Goal: Task Accomplishment & Management: Complete application form

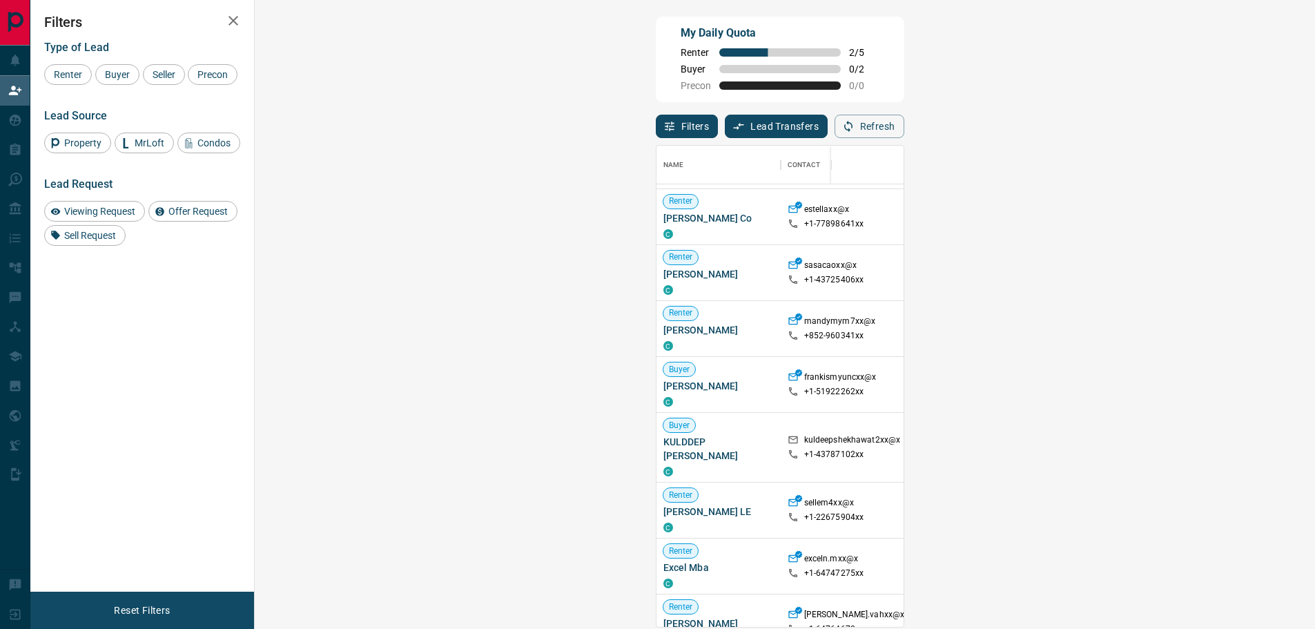
scroll to position [138, 0]
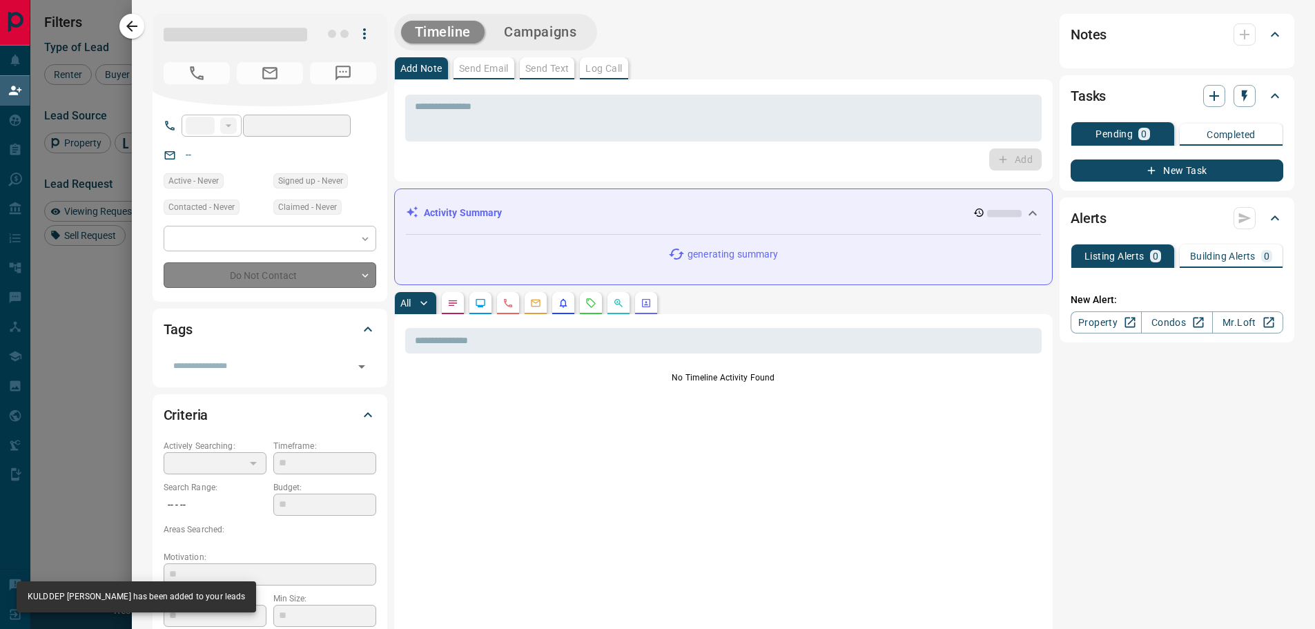
type input "**"
type input "**********"
type input "**"
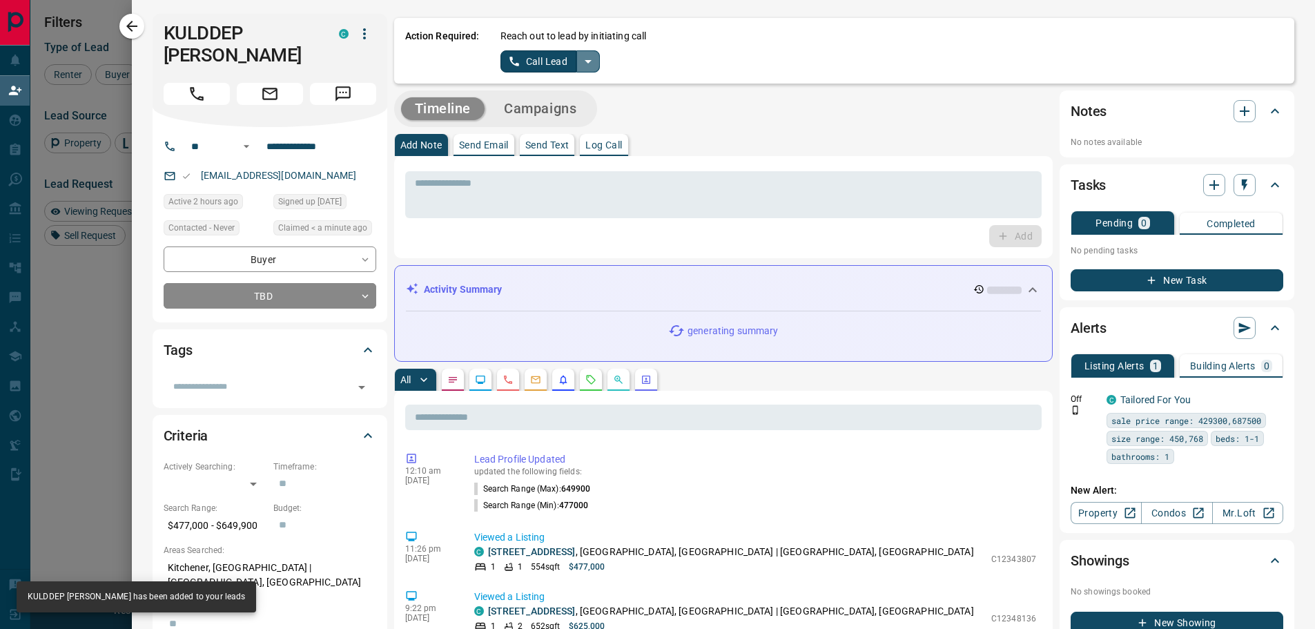
drag, startPoint x: 572, startPoint y: 61, endPoint x: 575, endPoint y: 70, distance: 9.4
click at [580, 62] on icon "split button" at bounding box center [588, 61] width 17 height 17
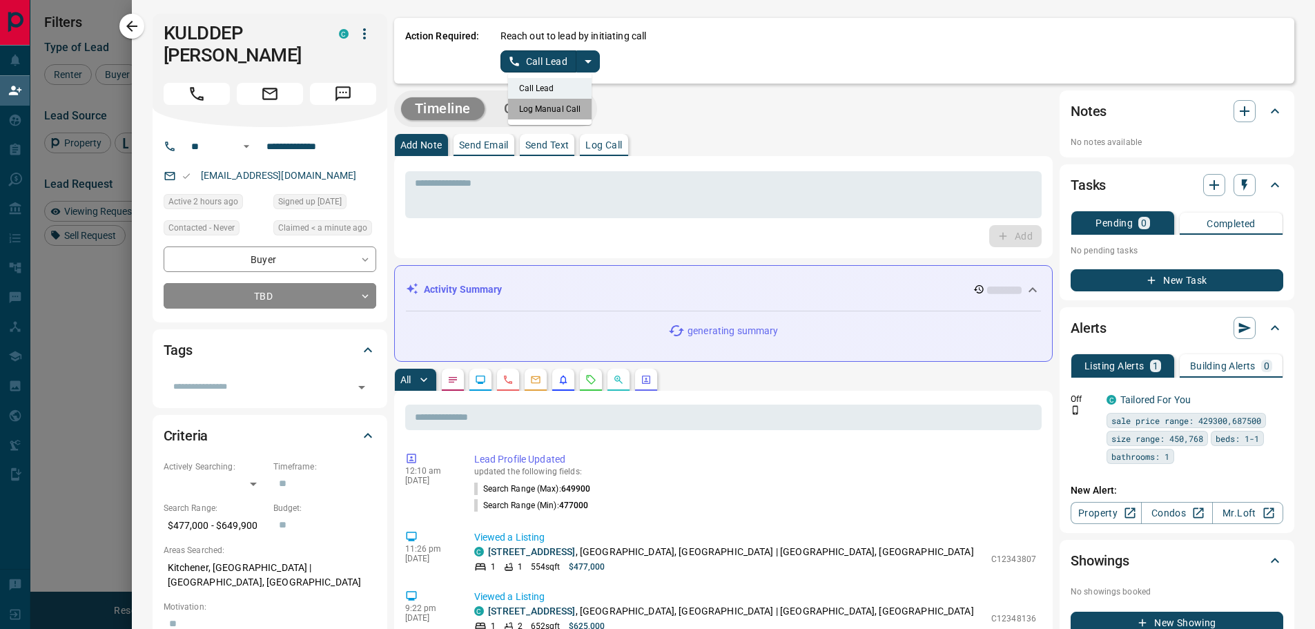
click at [566, 101] on li "Log Manual Call" at bounding box center [550, 109] width 84 height 21
click at [519, 62] on button "Log Manual Call" at bounding box center [546, 61] width 91 height 22
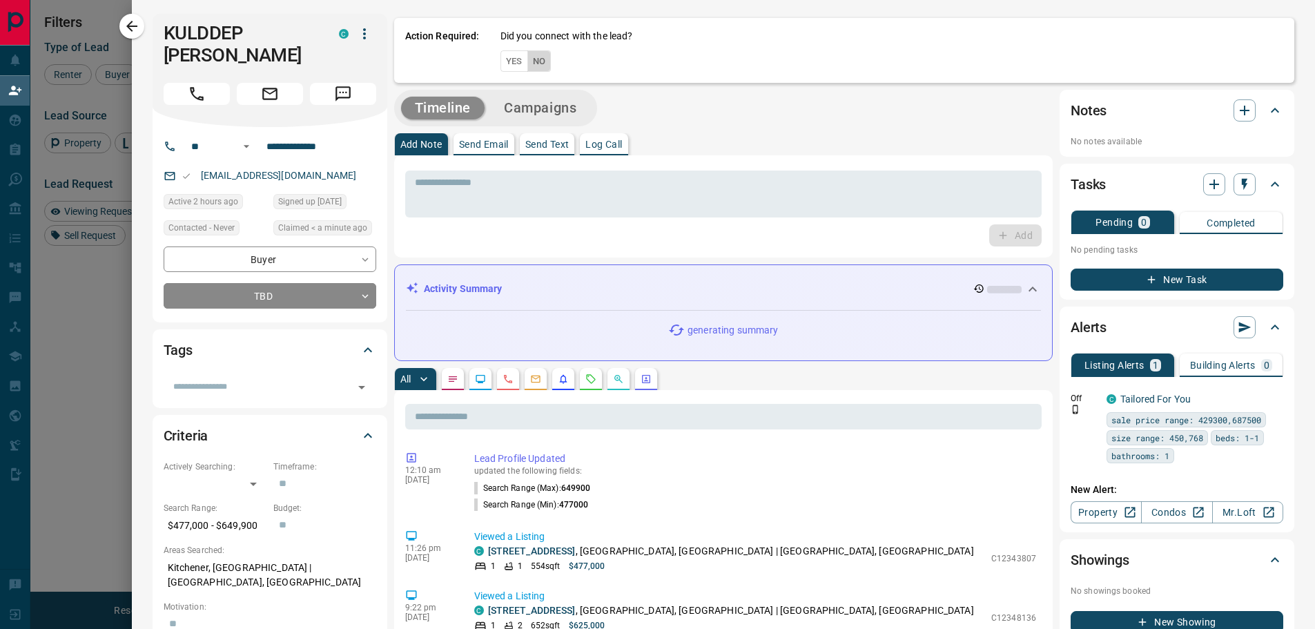
drag, startPoint x: 541, startPoint y: 62, endPoint x: 543, endPoint y: 77, distance: 15.4
click at [539, 62] on button "No" at bounding box center [539, 60] width 24 height 21
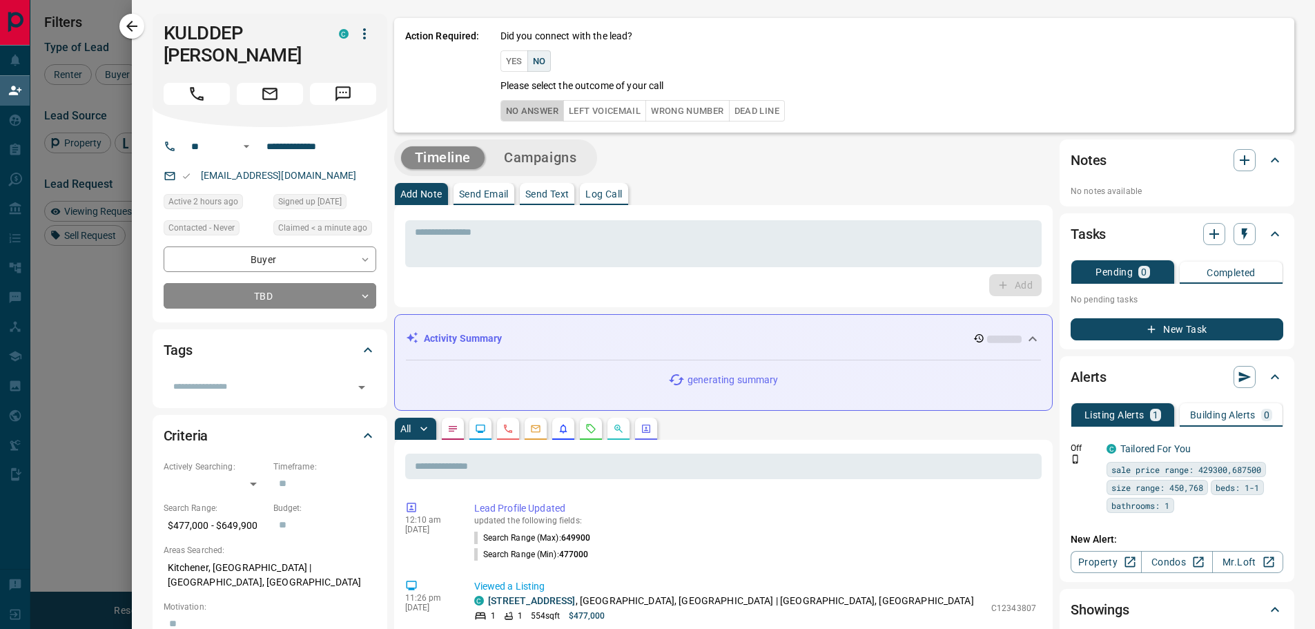
click at [536, 111] on button "No Answer" at bounding box center [533, 110] width 64 height 21
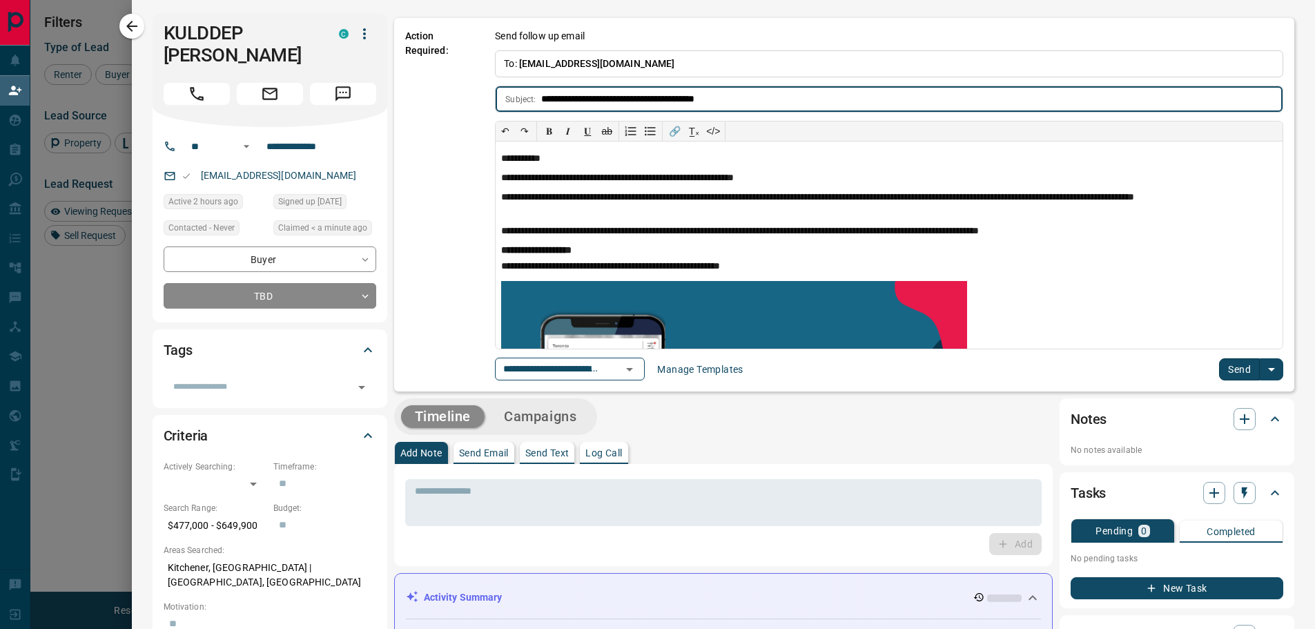
click at [1227, 372] on button "Send" at bounding box center [1239, 369] width 41 height 22
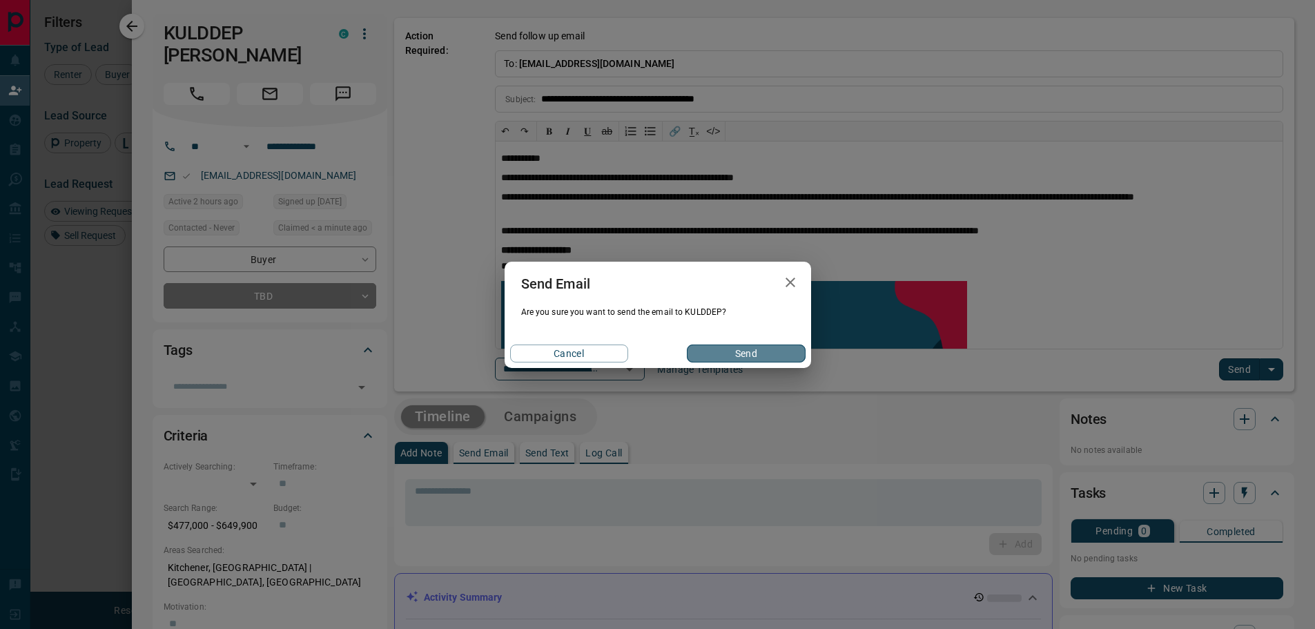
click at [730, 349] on button "Send" at bounding box center [746, 353] width 118 height 18
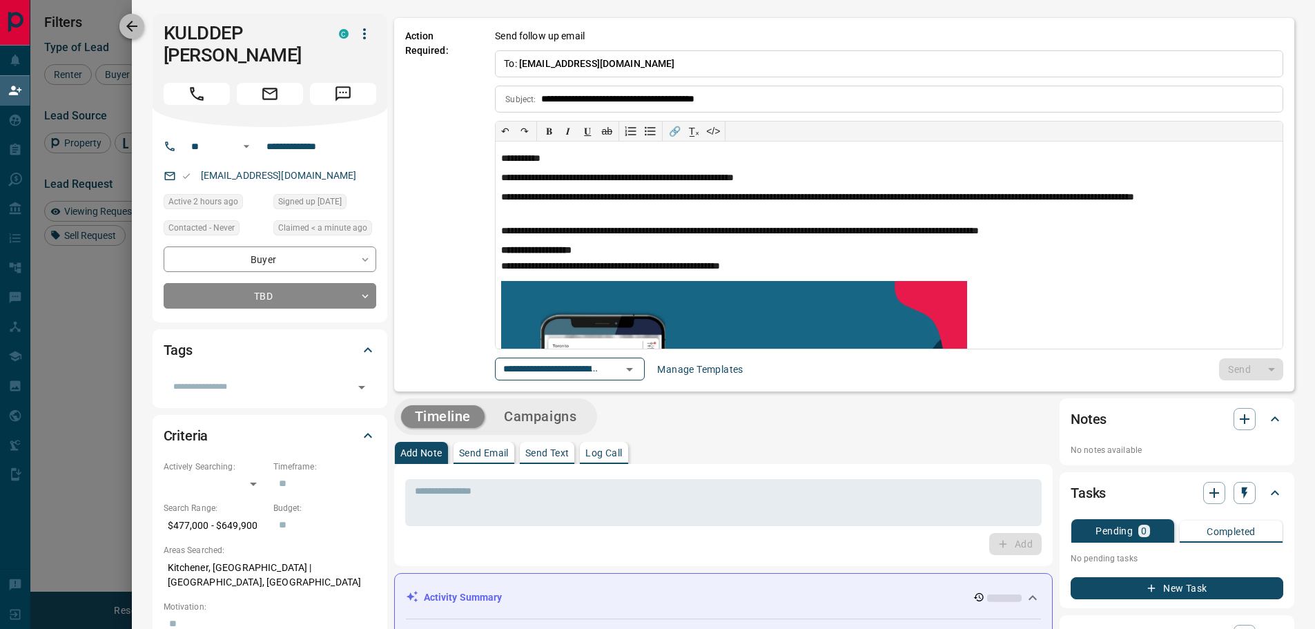
click at [133, 27] on icon "button" at bounding box center [131, 26] width 11 height 11
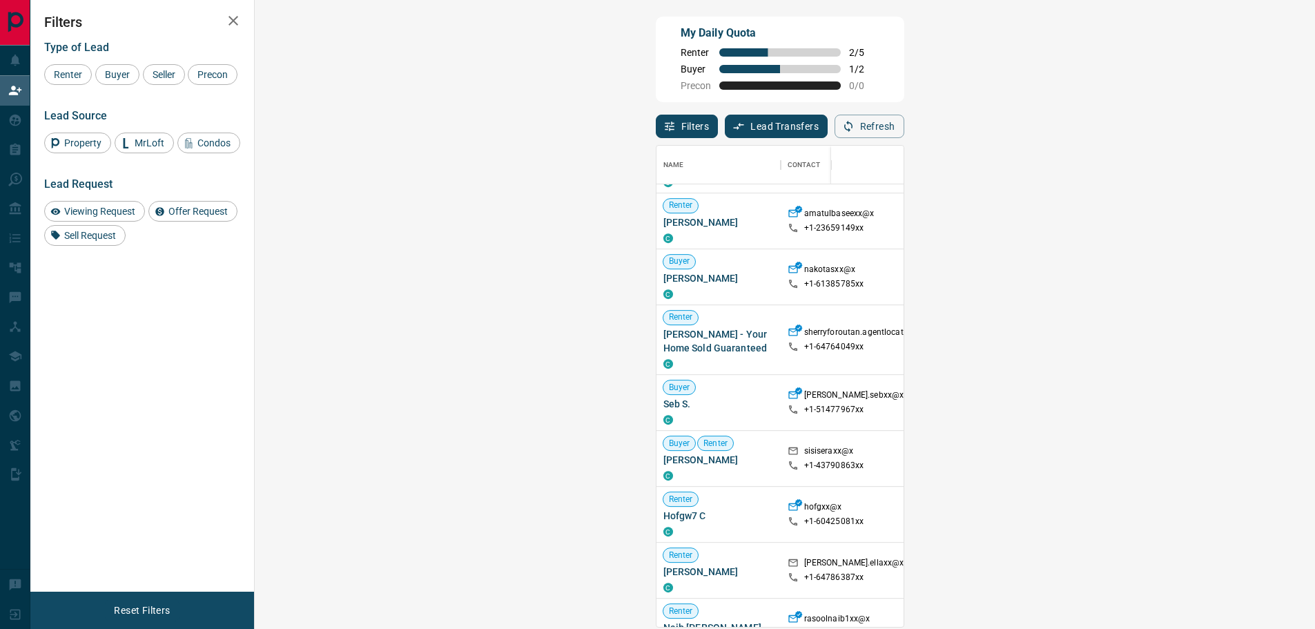
scroll to position [690, 0]
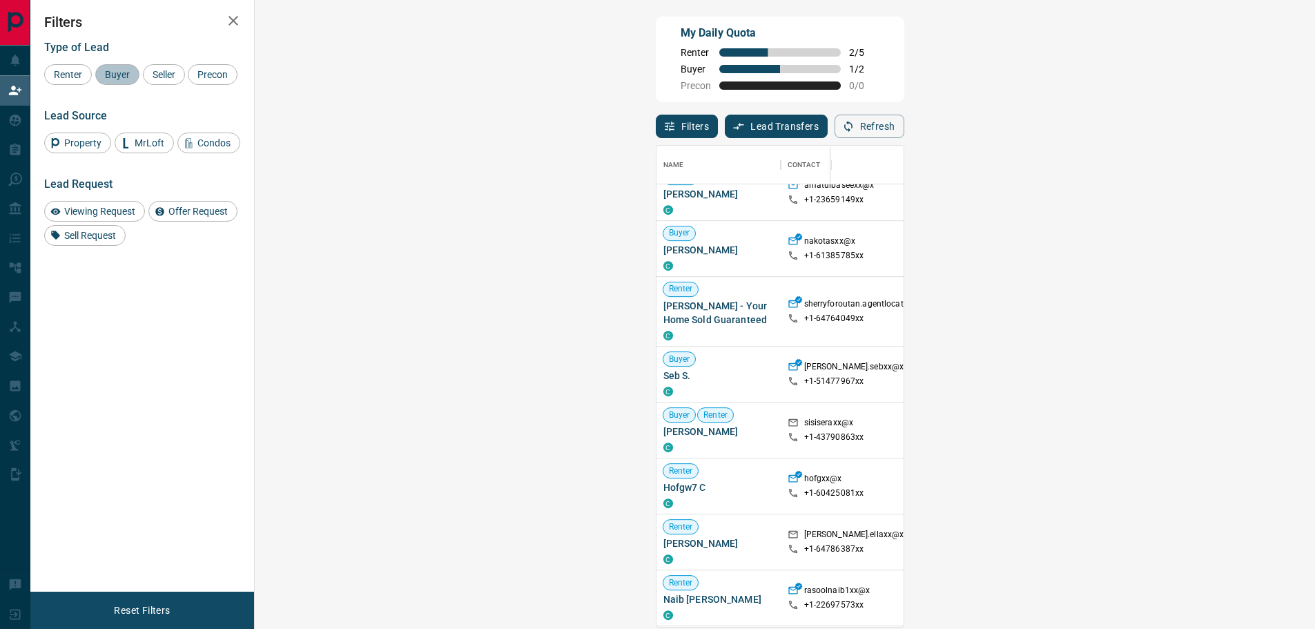
click at [115, 80] on span "Buyer" at bounding box center [117, 74] width 35 height 11
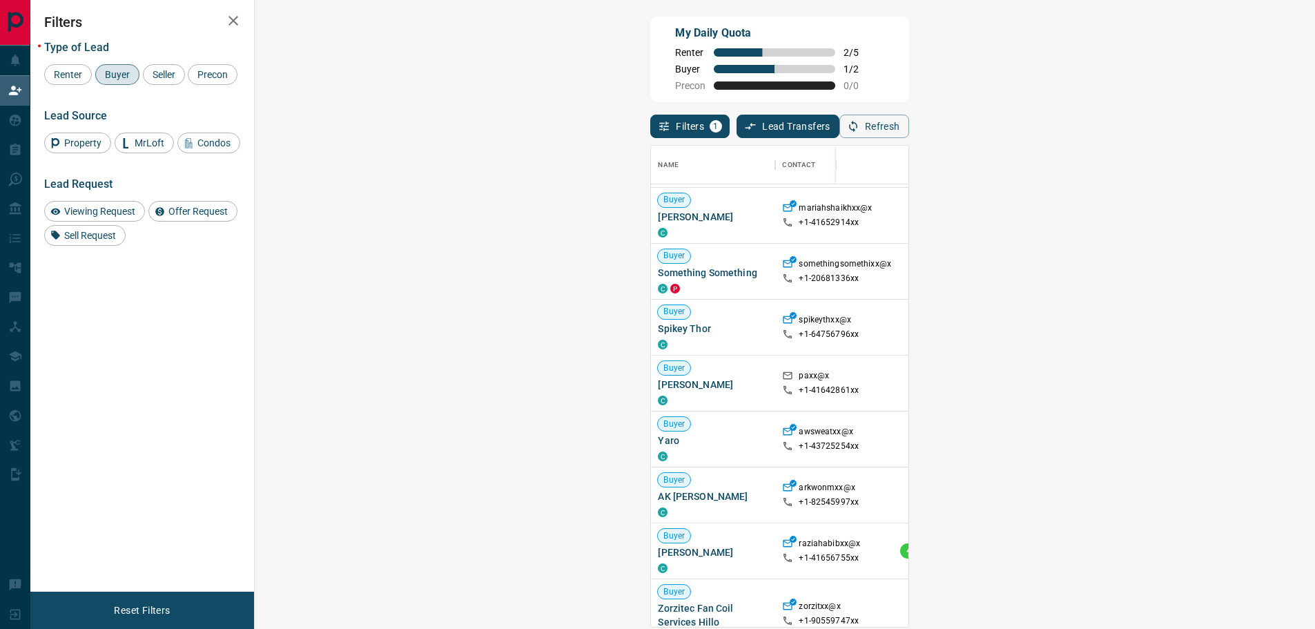
scroll to position [414, 0]
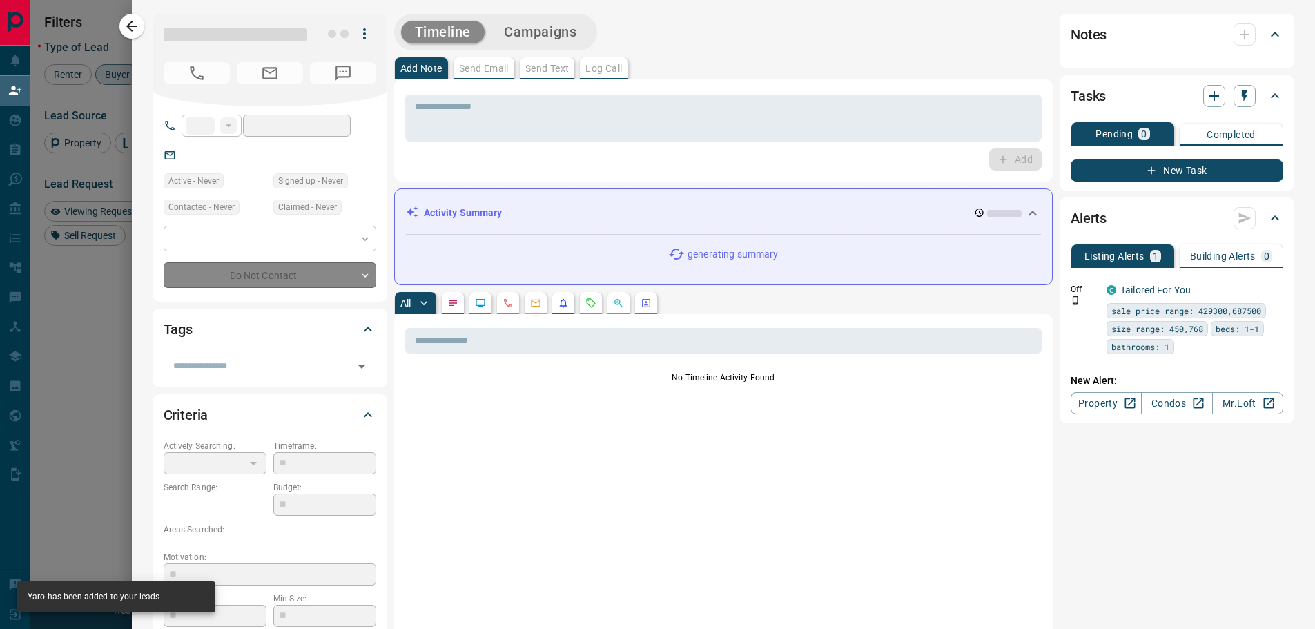
type input "**"
type input "**********"
type input "**"
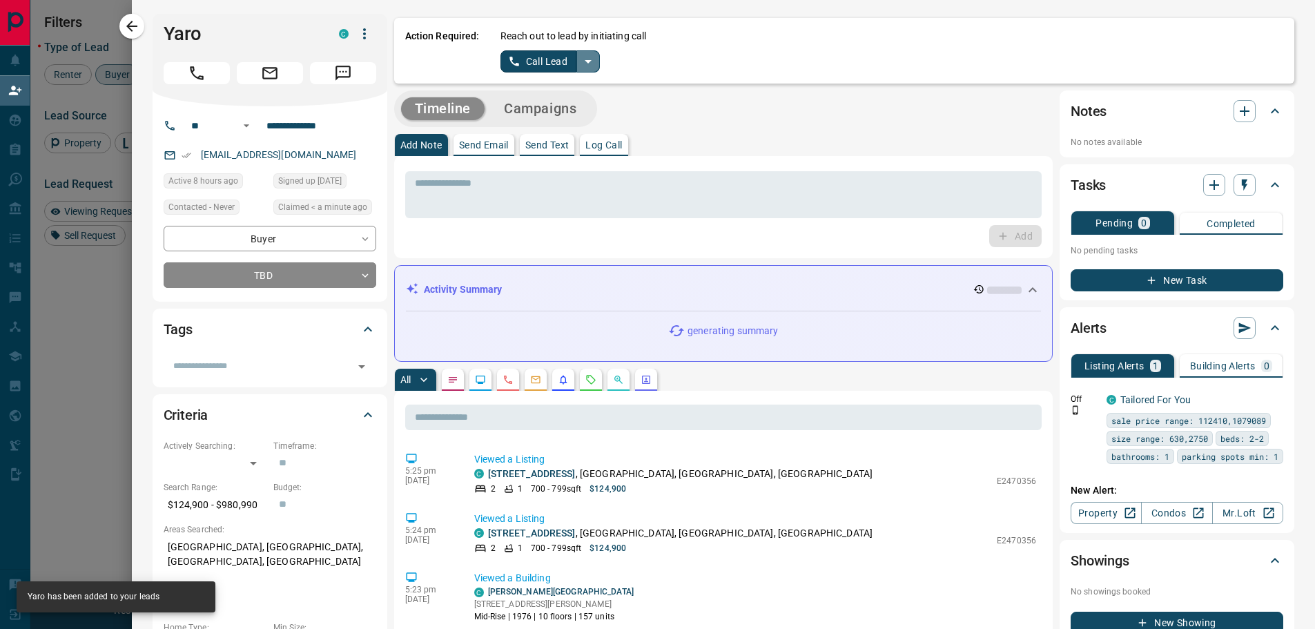
click at [576, 66] on button "split button" at bounding box center [587, 61] width 23 height 22
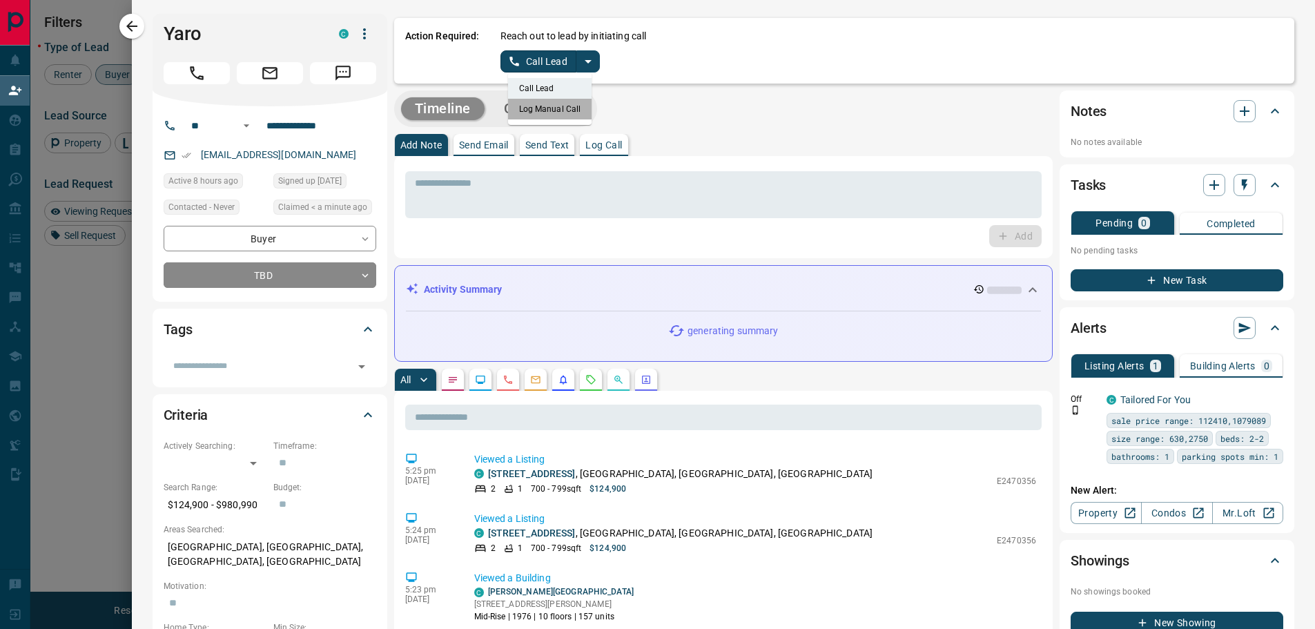
click at [547, 106] on li "Log Manual Call" at bounding box center [550, 109] width 84 height 21
click at [530, 66] on button "Log Manual Call" at bounding box center [546, 61] width 91 height 22
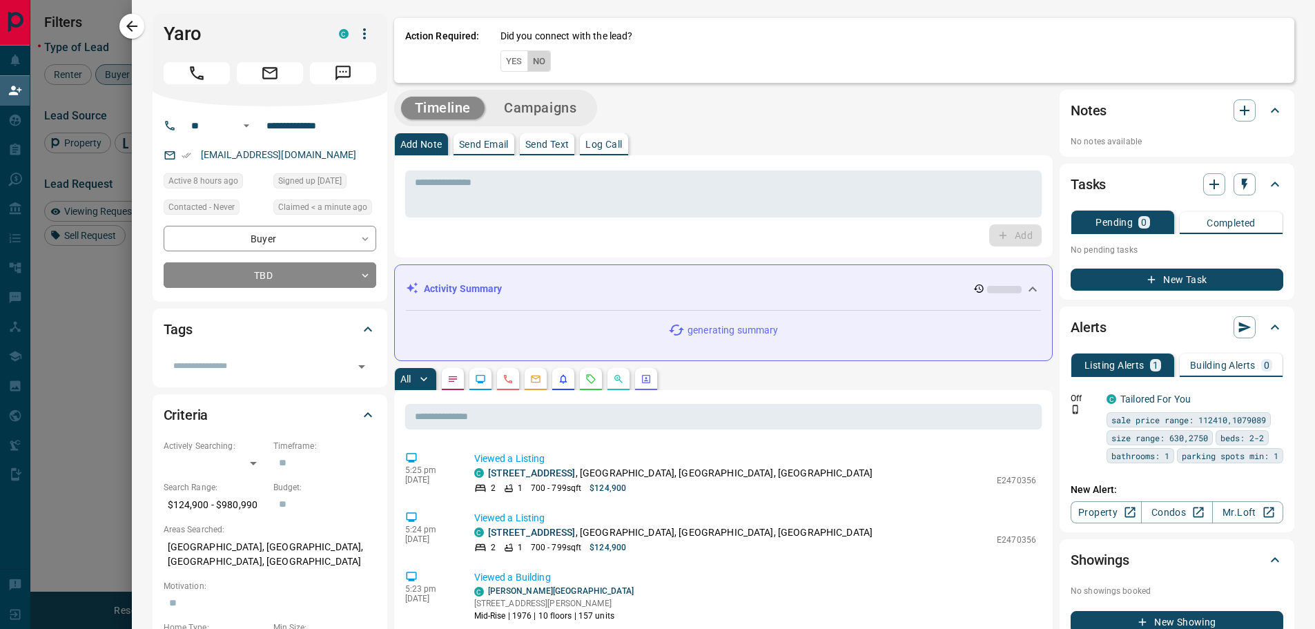
click at [535, 66] on button "No" at bounding box center [539, 60] width 24 height 21
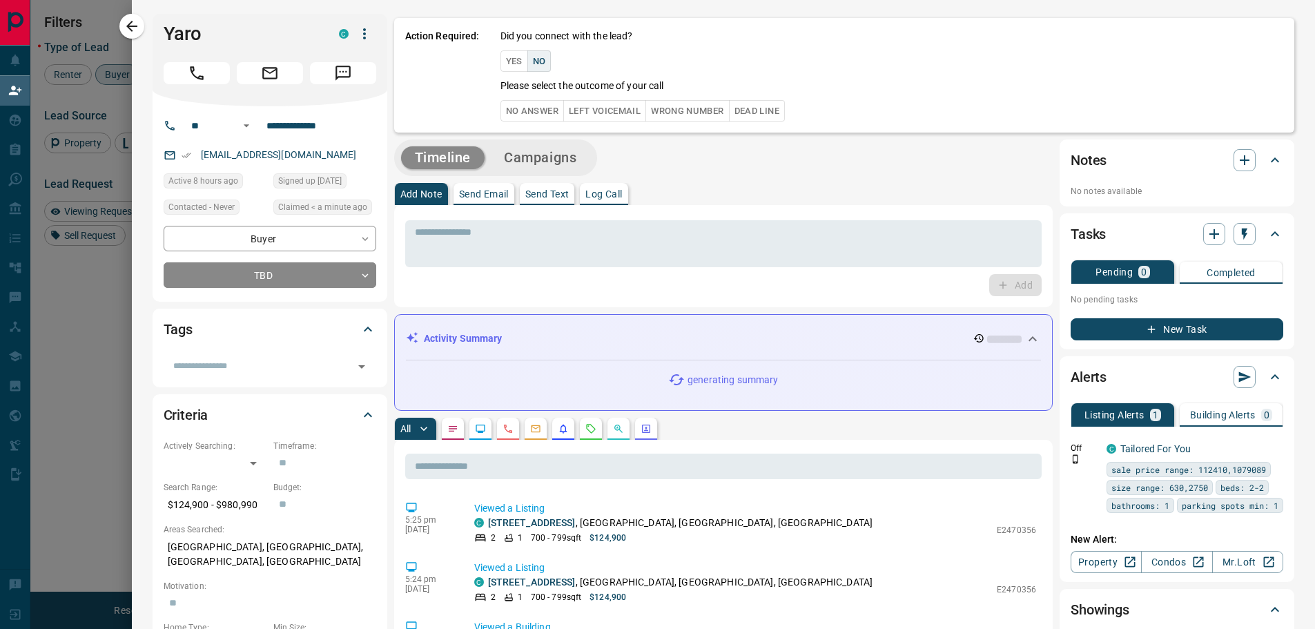
click at [516, 106] on button "No Answer" at bounding box center [533, 110] width 64 height 21
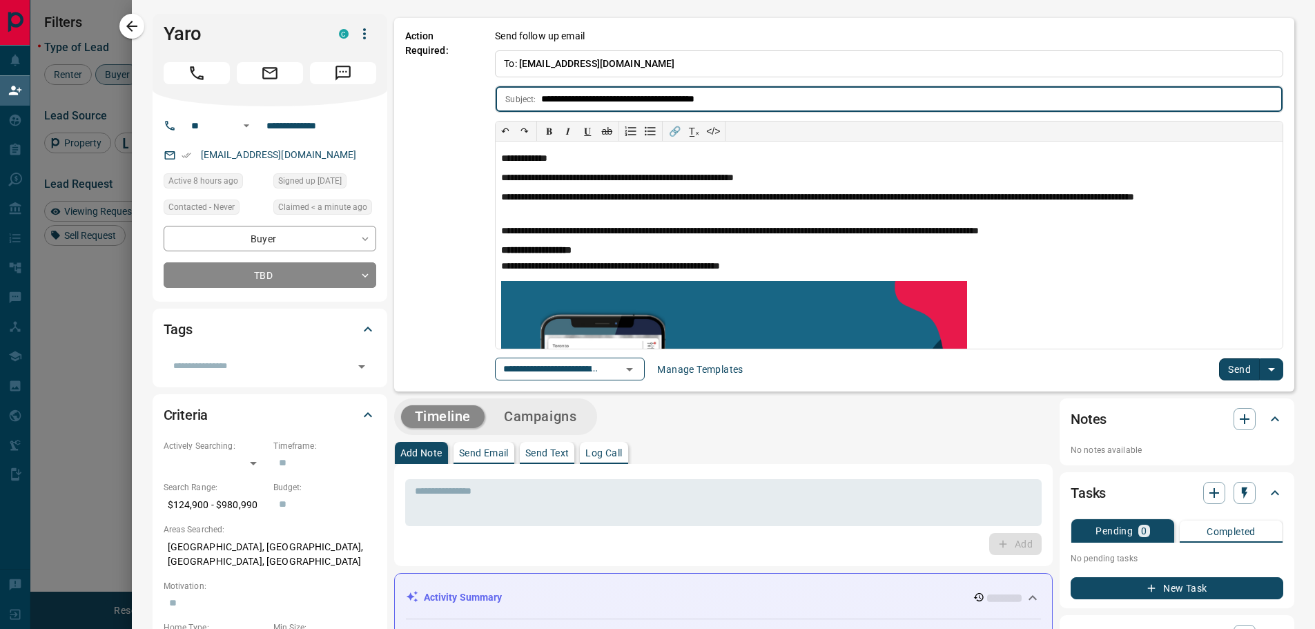
click at [1230, 369] on button "Send" at bounding box center [1239, 369] width 41 height 22
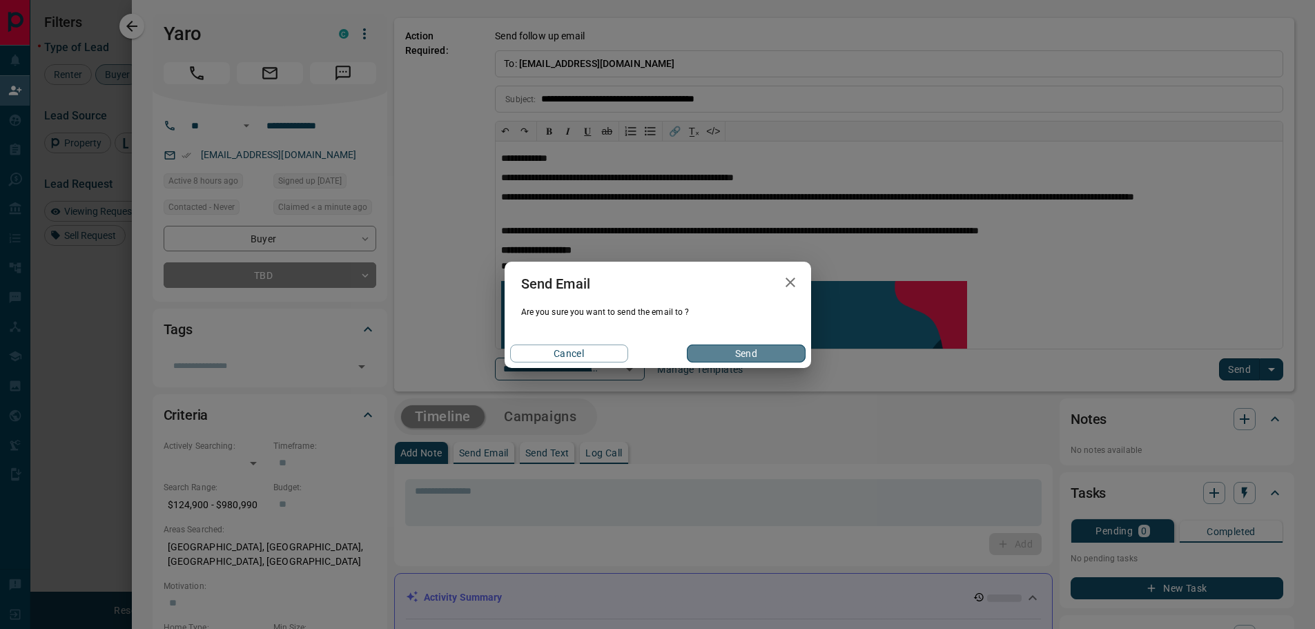
click at [745, 356] on button "Send" at bounding box center [746, 353] width 118 height 18
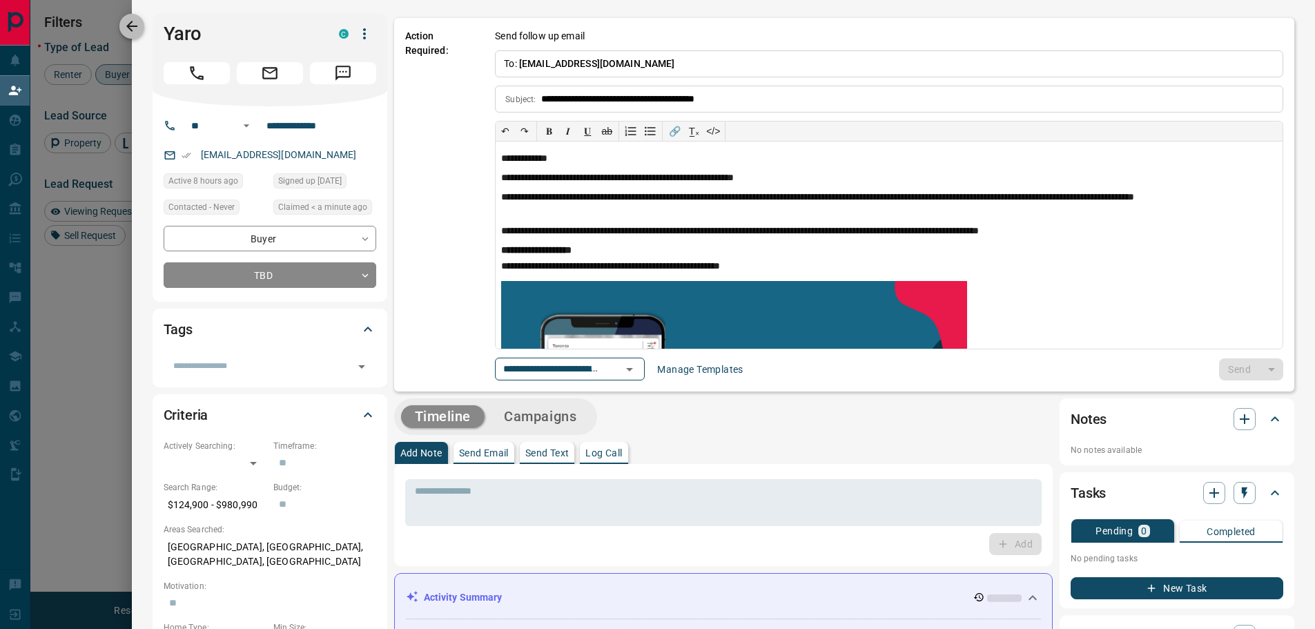
click at [125, 21] on icon "button" at bounding box center [132, 26] width 17 height 17
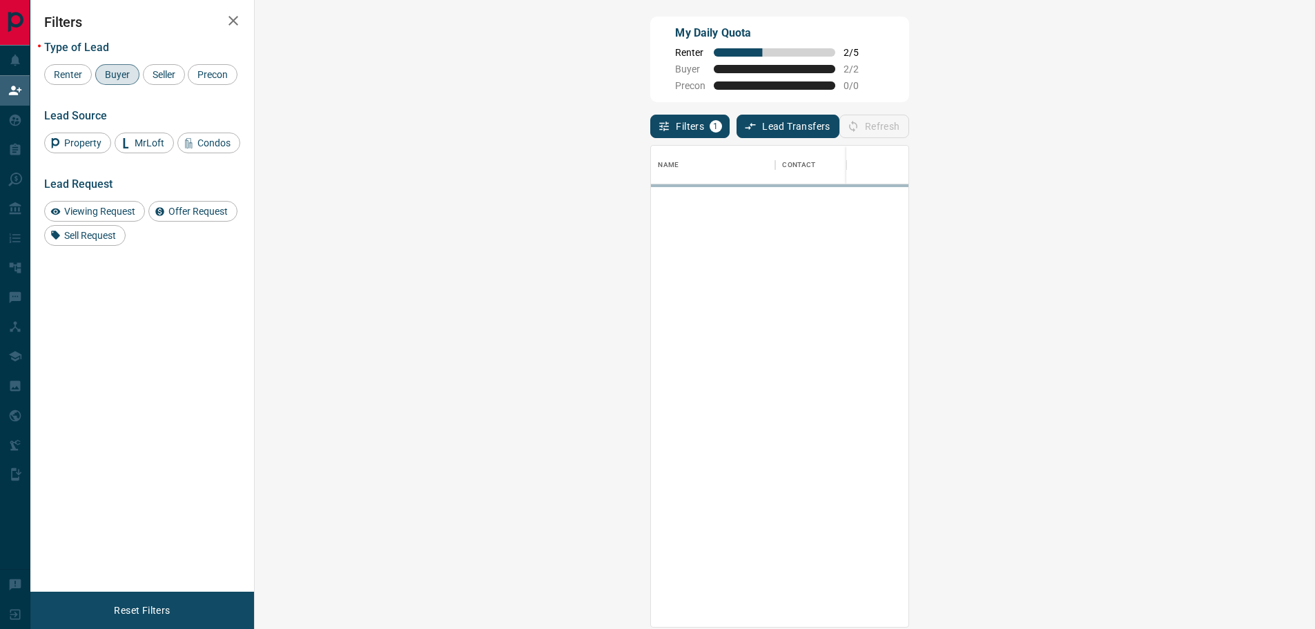
scroll to position [471, 1020]
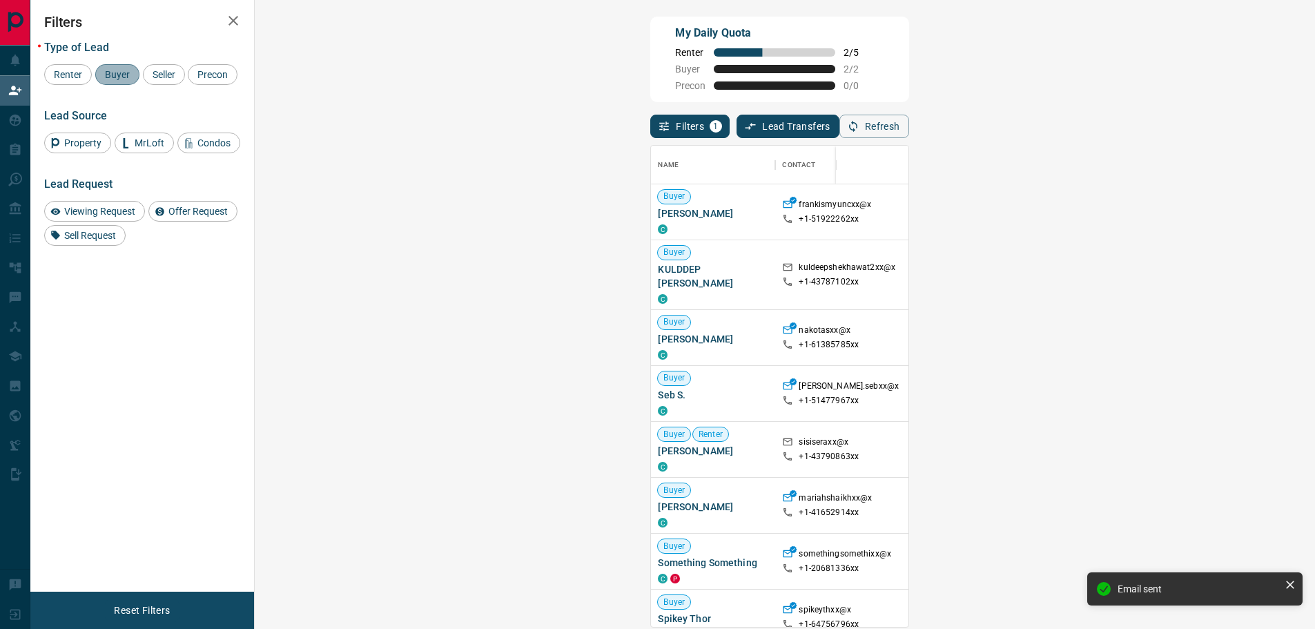
click at [113, 72] on span "Buyer" at bounding box center [117, 74] width 35 height 11
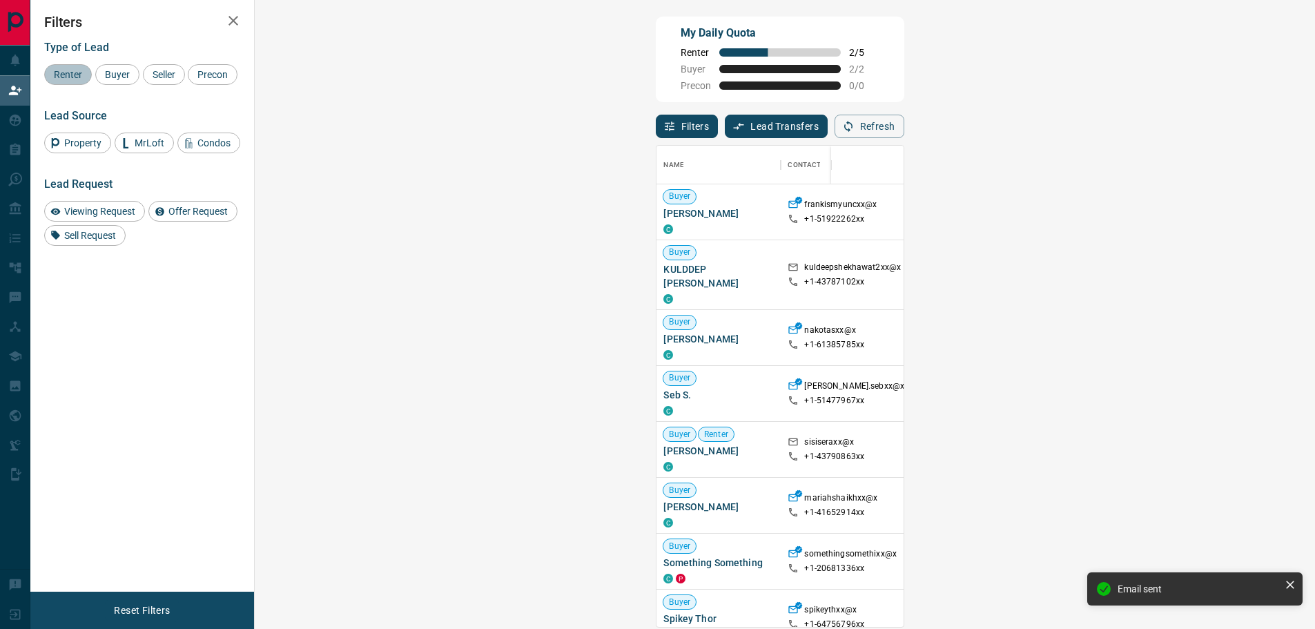
click at [80, 75] on span "Renter" at bounding box center [68, 74] width 38 height 11
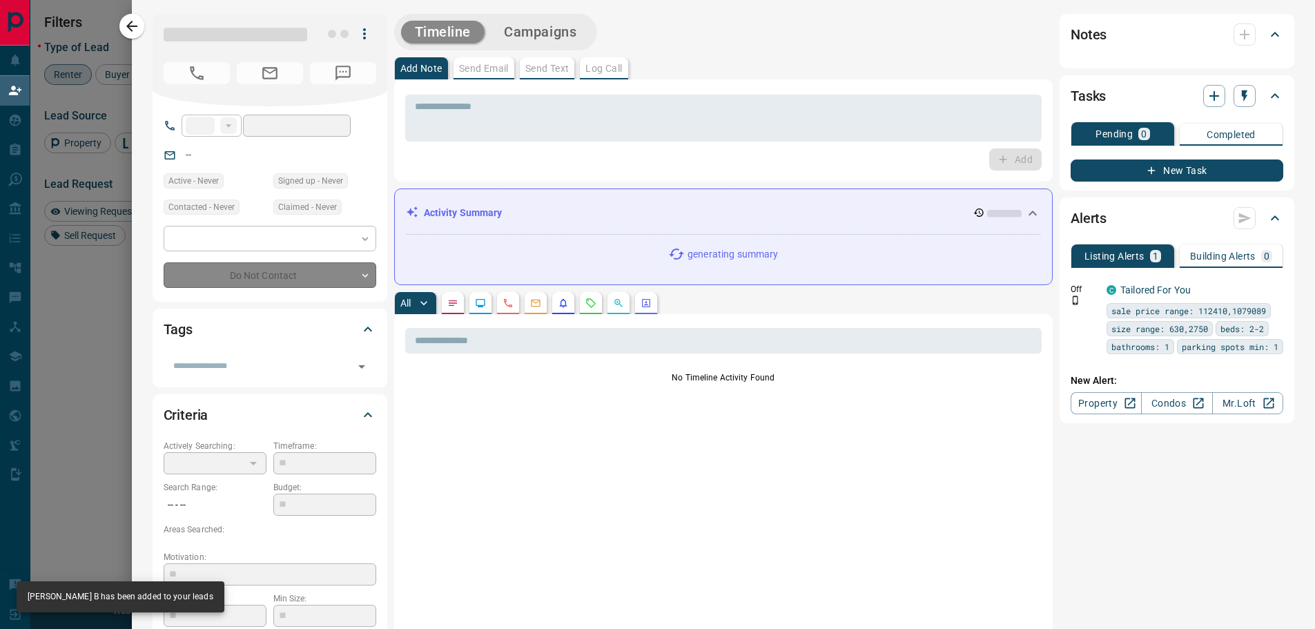
type input "**"
type input "**********"
type input "*"
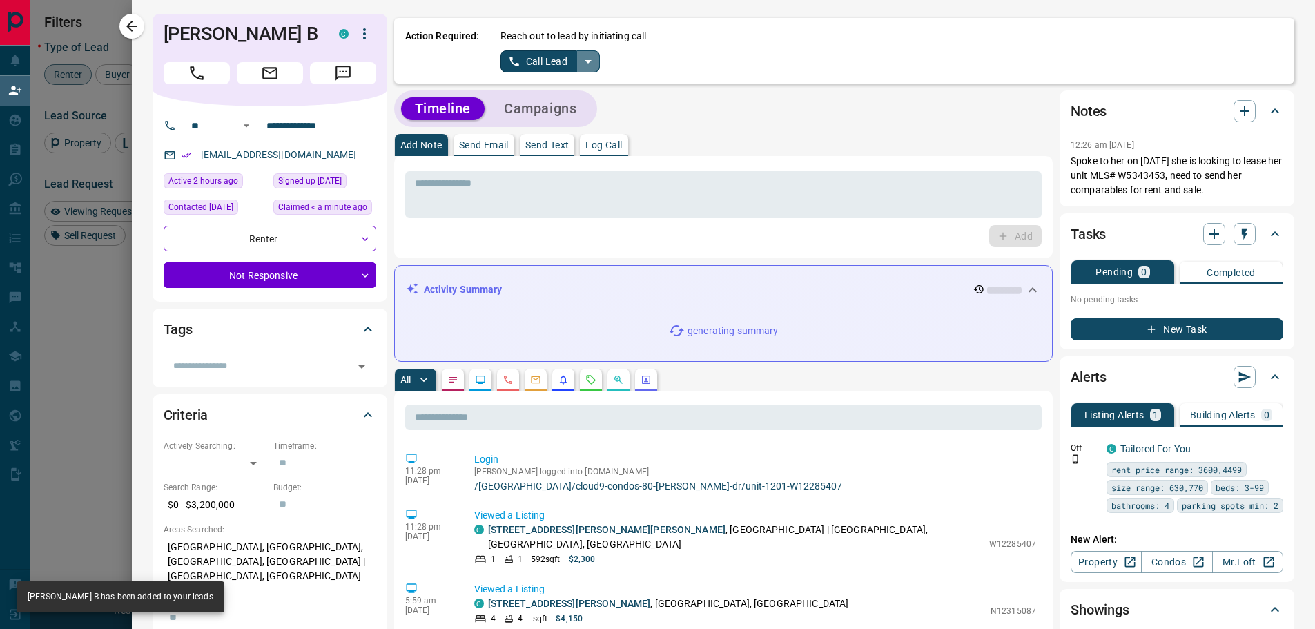
click at [586, 61] on icon "split button" at bounding box center [588, 61] width 17 height 17
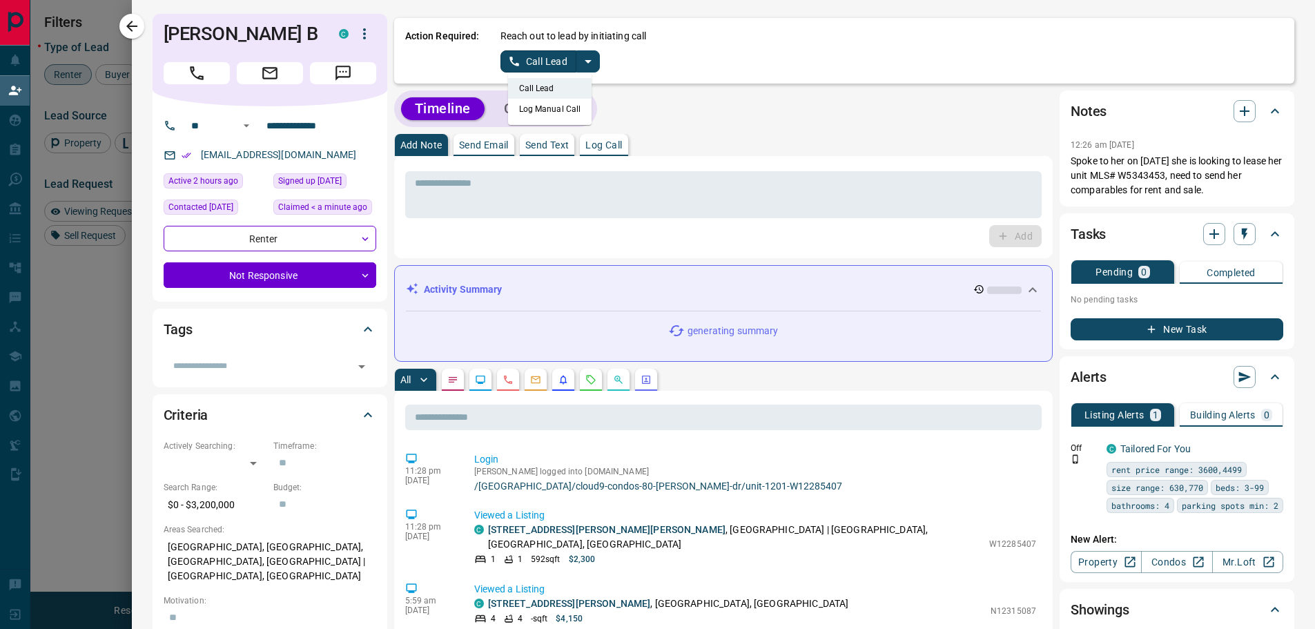
click at [533, 107] on li "Log Manual Call" at bounding box center [550, 109] width 84 height 21
click at [536, 66] on button "Log Manual Call" at bounding box center [546, 61] width 91 height 22
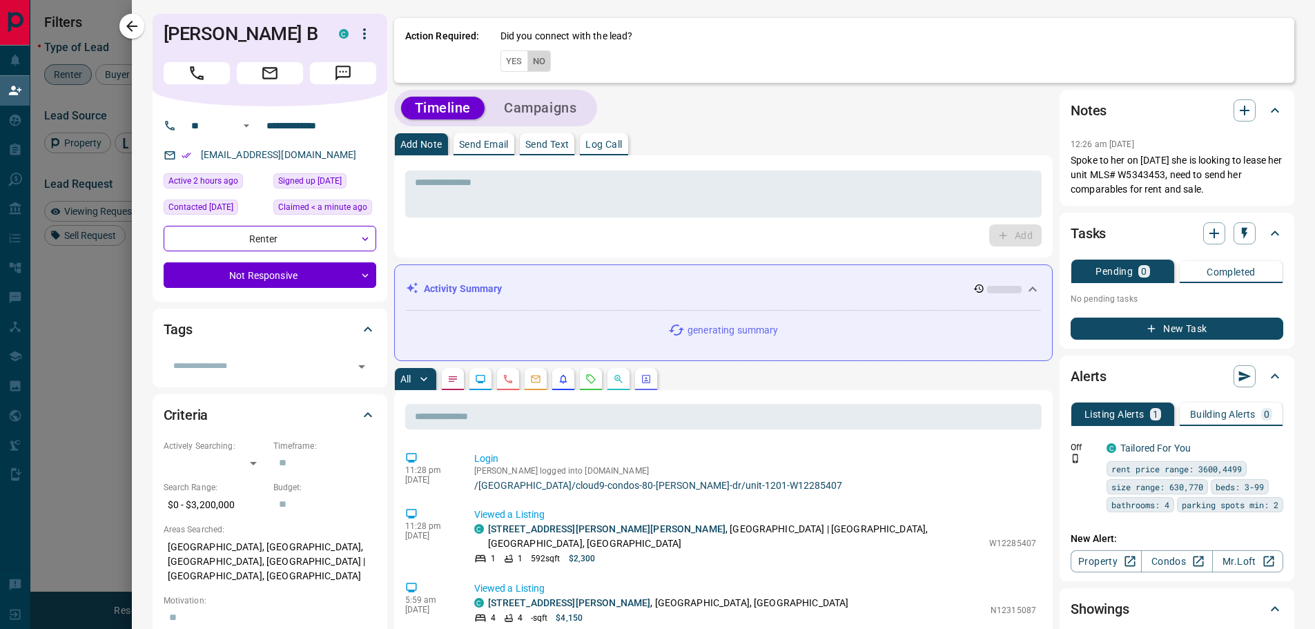
drag, startPoint x: 538, startPoint y: 67, endPoint x: 532, endPoint y: 75, distance: 9.4
click at [536, 67] on button "No" at bounding box center [539, 60] width 24 height 21
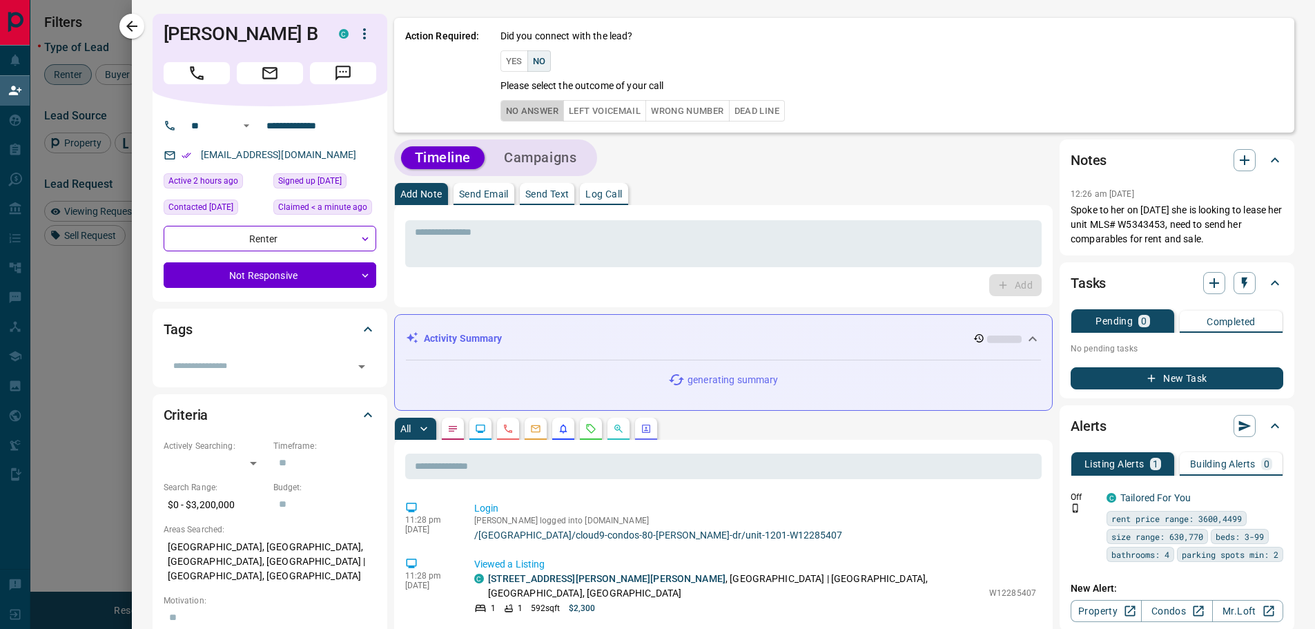
click at [517, 115] on button "No Answer" at bounding box center [533, 110] width 64 height 21
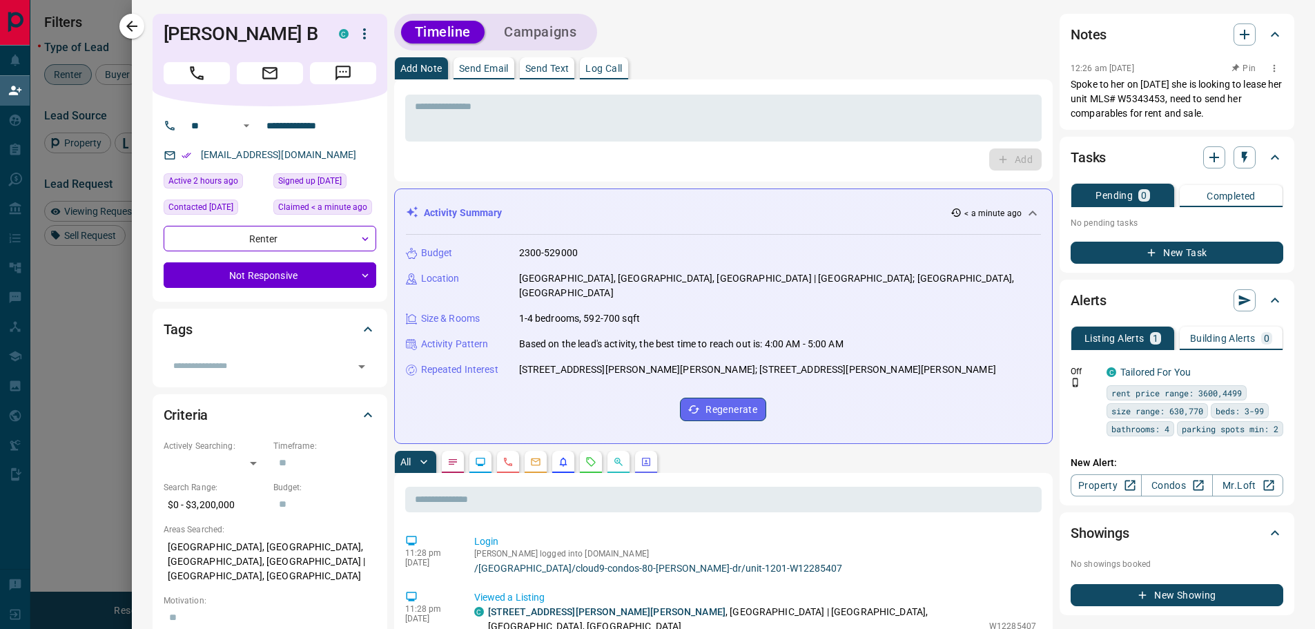
click at [1174, 101] on p "Spoke to her on [DATE] she is looking to lease her unit MLS# W5343453, need to …" at bounding box center [1177, 98] width 213 height 43
copy p "W5343453"
click at [138, 31] on icon "button" at bounding box center [132, 26] width 17 height 17
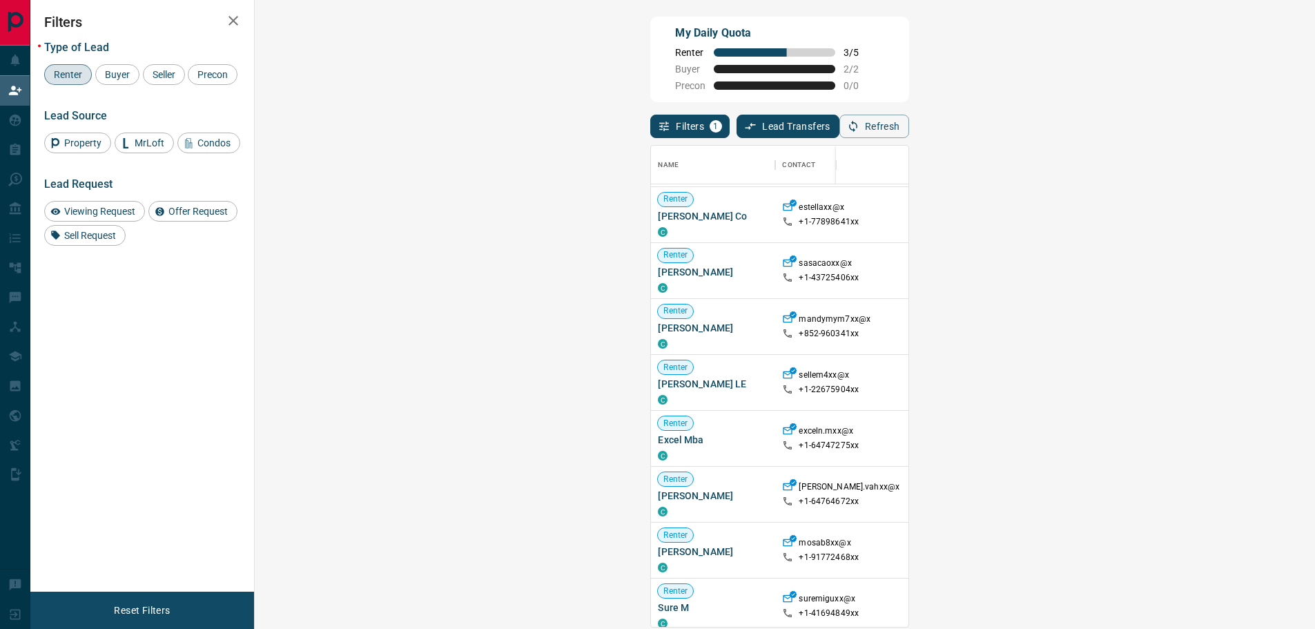
scroll to position [138, 0]
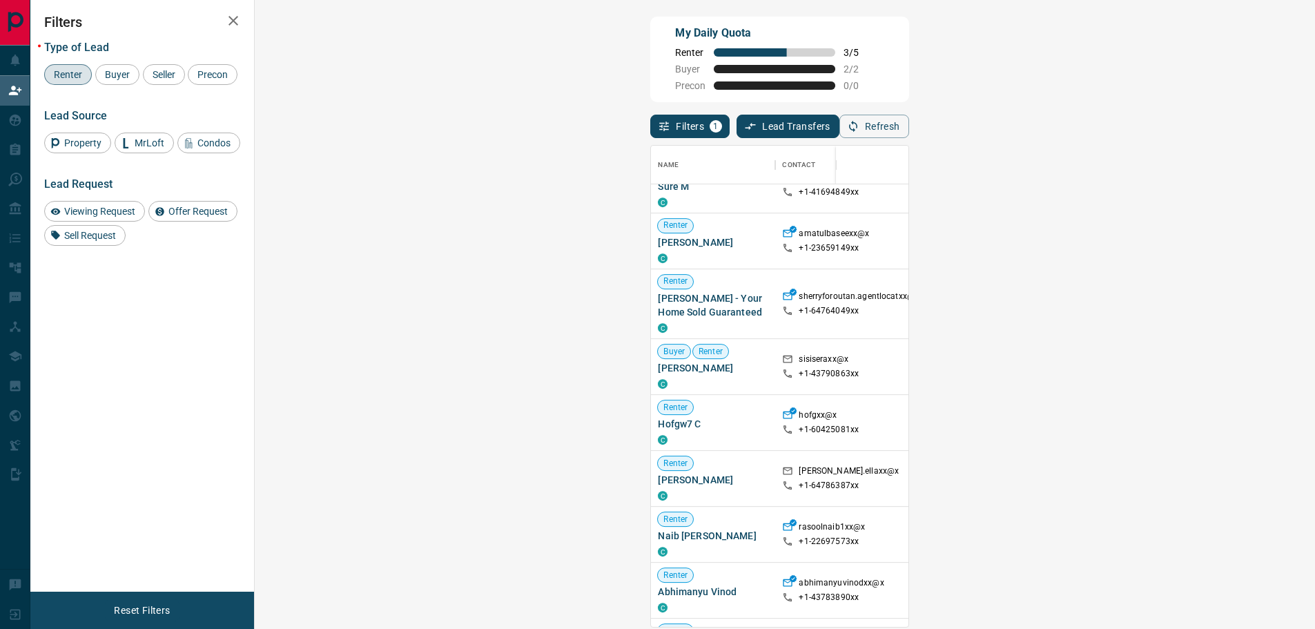
scroll to position [690, 0]
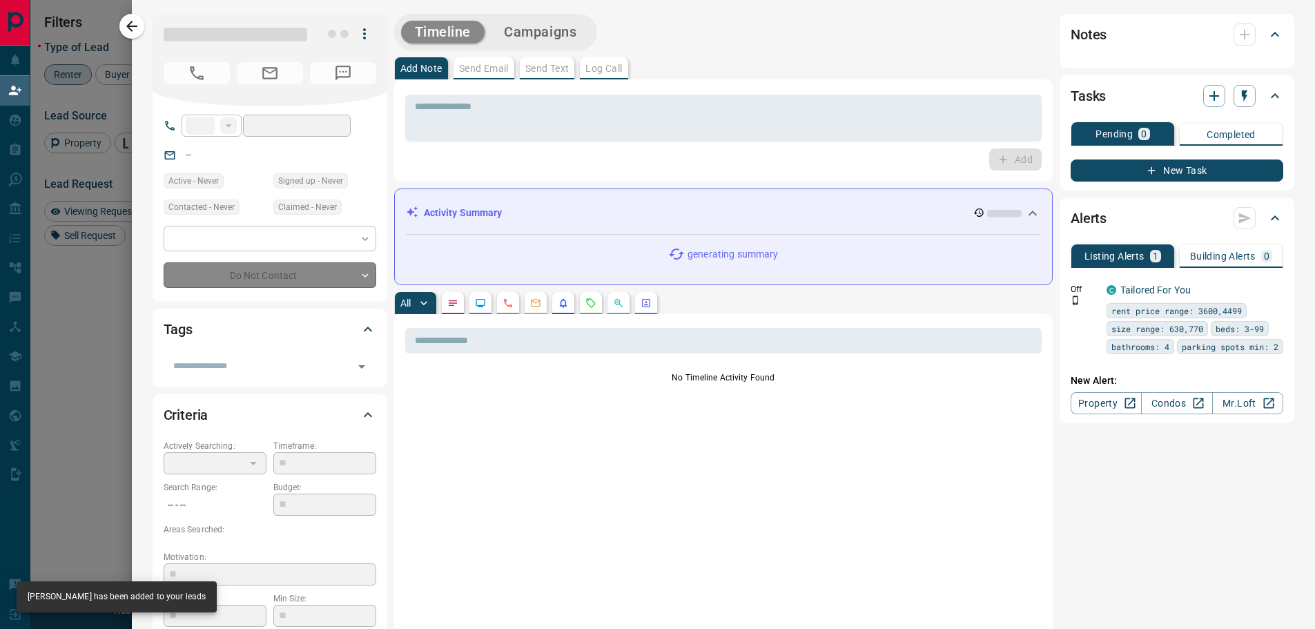
type input "**"
type input "**********"
type input "**"
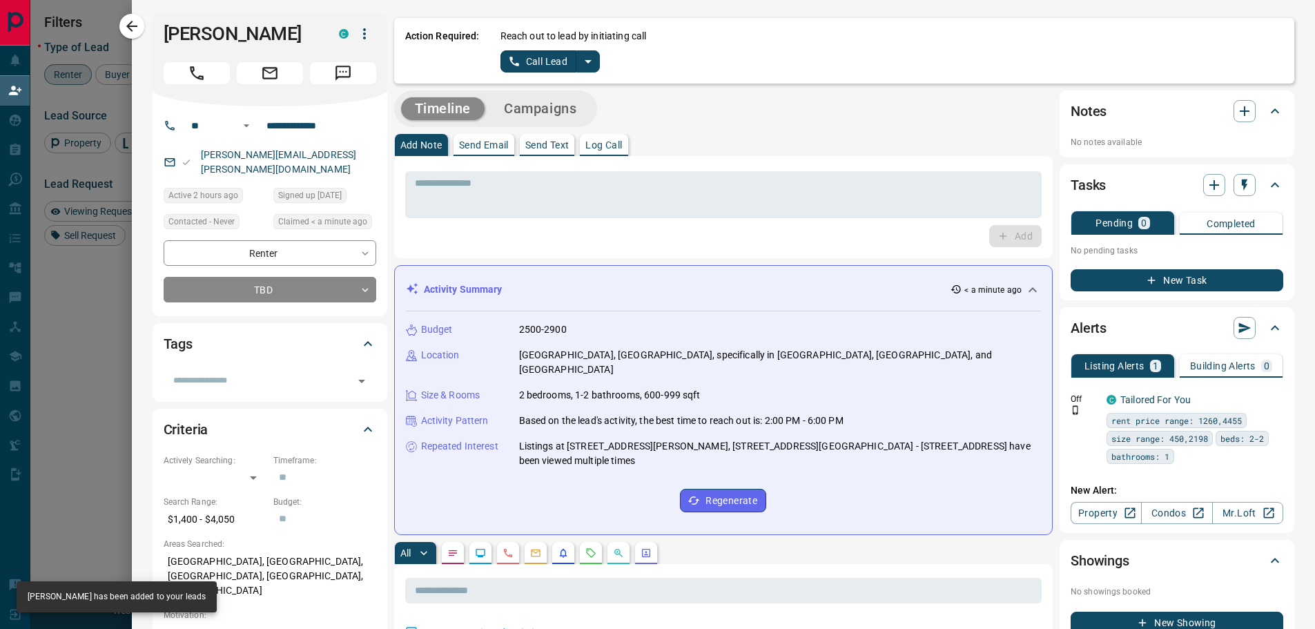
click at [585, 60] on icon "split button" at bounding box center [588, 61] width 7 height 3
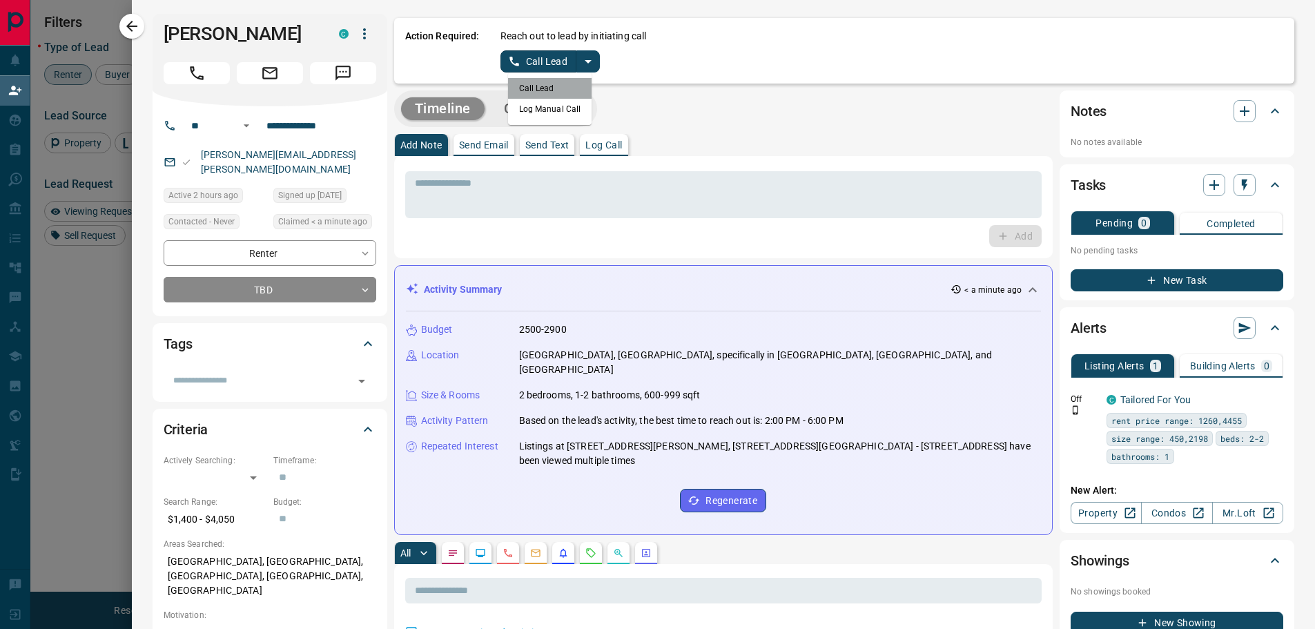
click at [536, 97] on li "Call Lead" at bounding box center [550, 88] width 84 height 21
click at [536, 71] on button "Call Lead" at bounding box center [539, 61] width 77 height 22
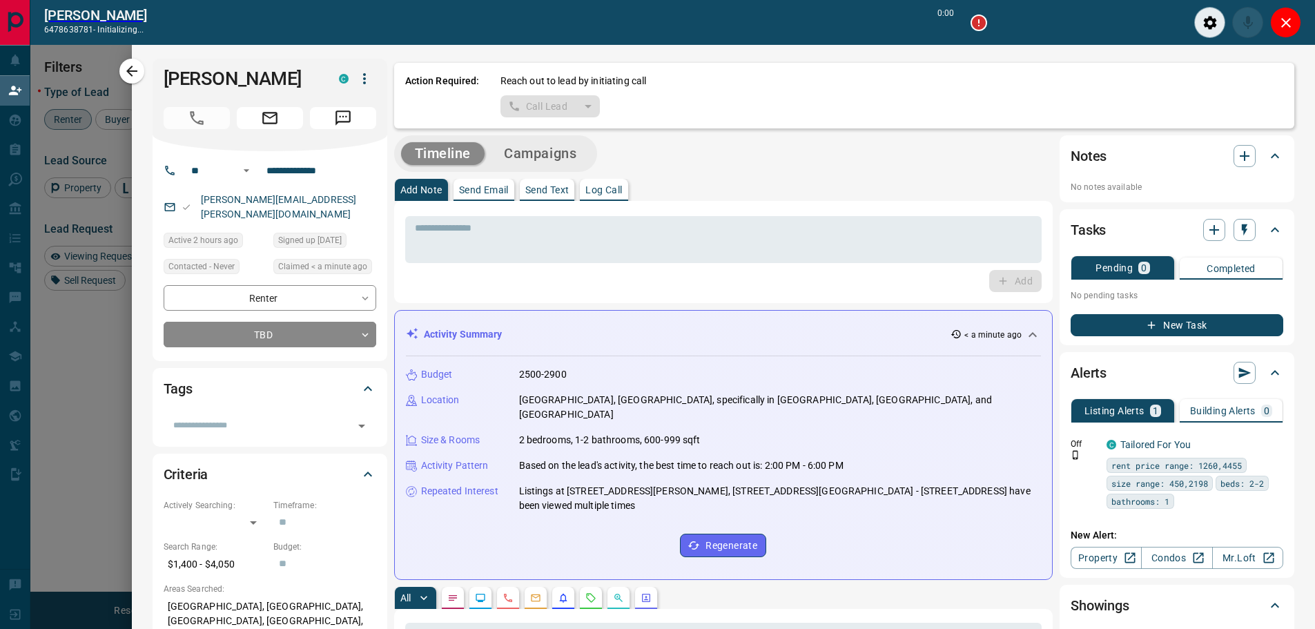
scroll to position [436, 1020]
click at [1276, 35] on button "Close" at bounding box center [1285, 22] width 31 height 31
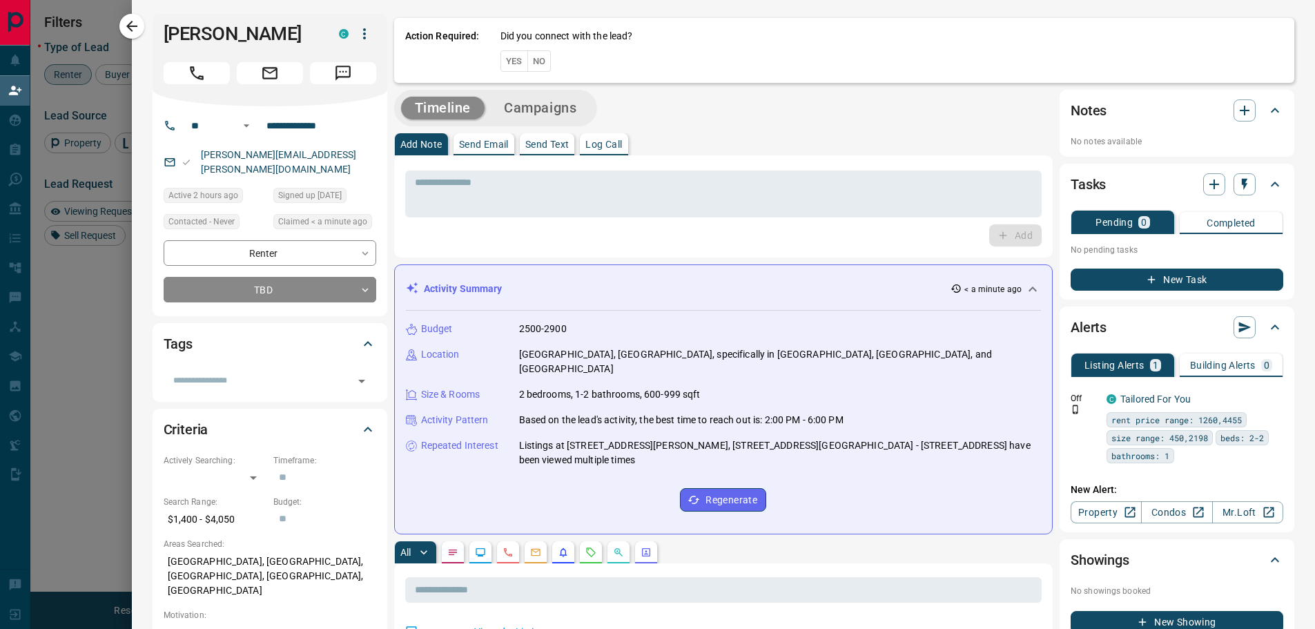
scroll to position [11, 11]
click at [1283, 26] on div "Action Required: Did you connect with the lead? Yes No" at bounding box center [844, 50] width 901 height 65
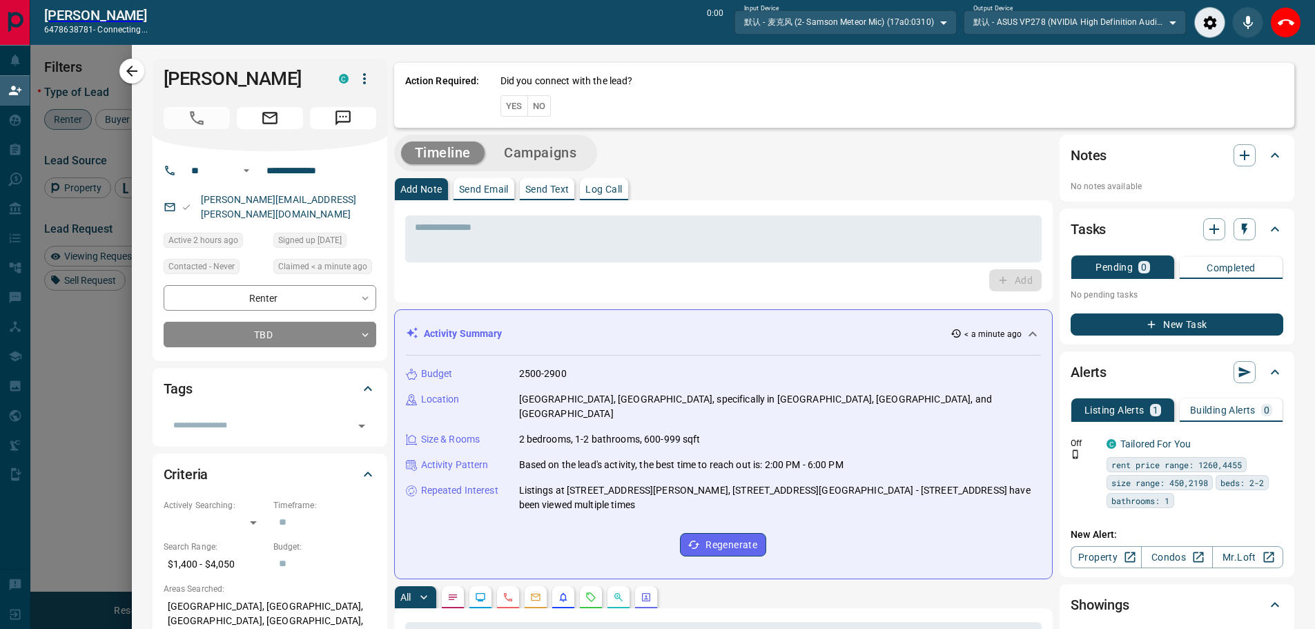
scroll to position [436, 1020]
drag, startPoint x: 1295, startPoint y: 21, endPoint x: 637, endPoint y: 75, distance: 660.2
click at [1293, 20] on button "End Call" at bounding box center [1285, 22] width 31 height 31
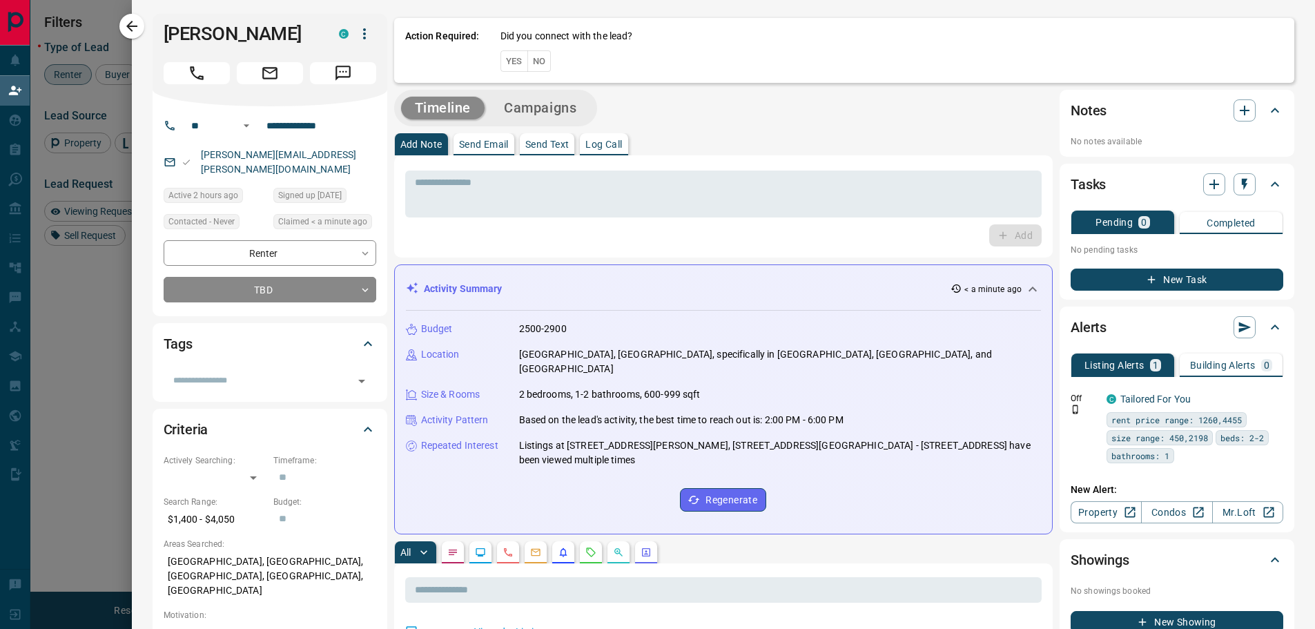
scroll to position [471, 1020]
click at [531, 61] on button "No" at bounding box center [539, 60] width 24 height 21
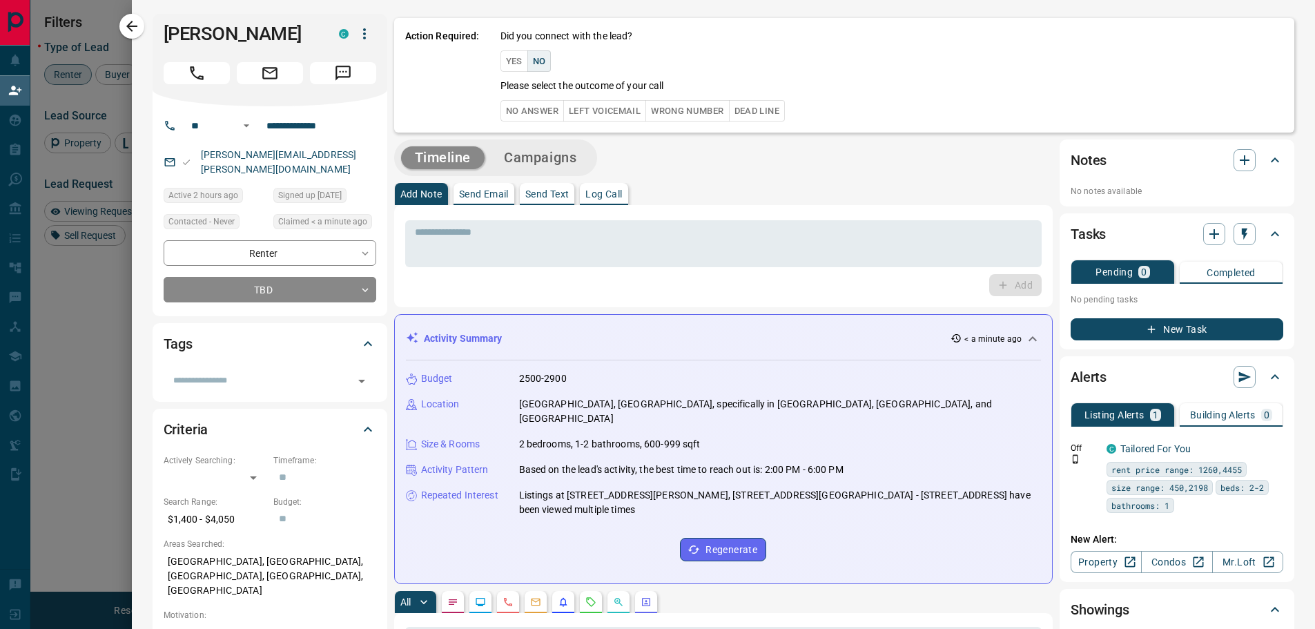
click at [503, 102] on button "No Answer" at bounding box center [533, 110] width 64 height 21
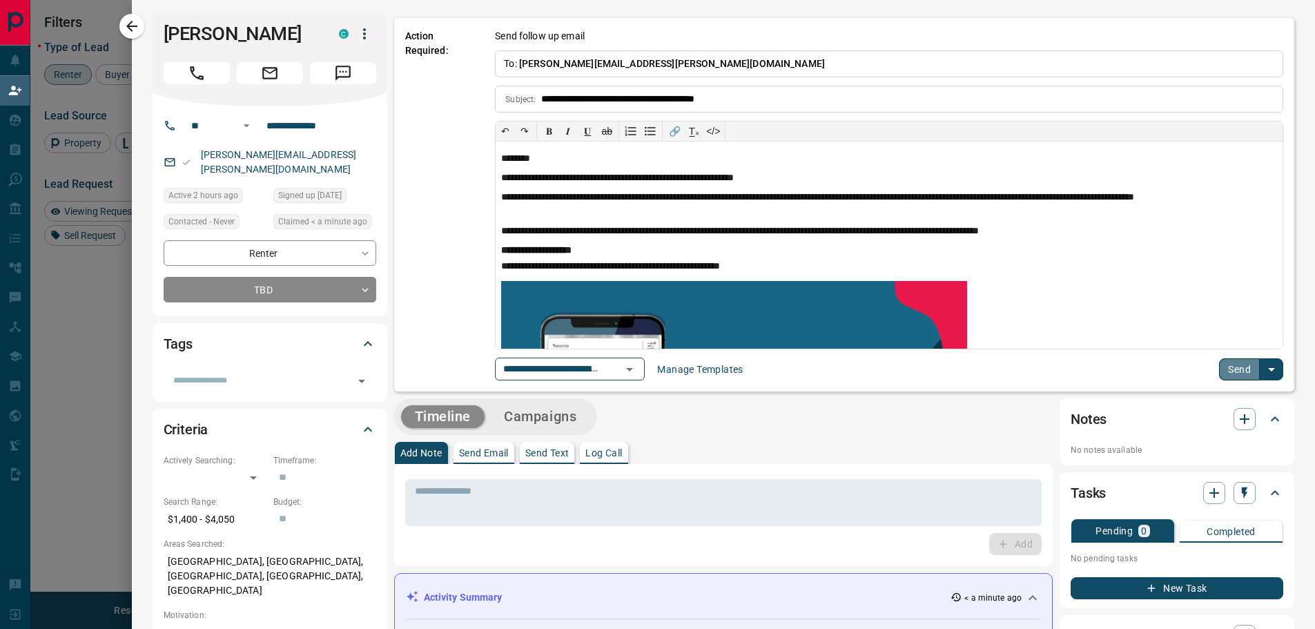
click at [1221, 363] on button "Send" at bounding box center [1239, 369] width 41 height 22
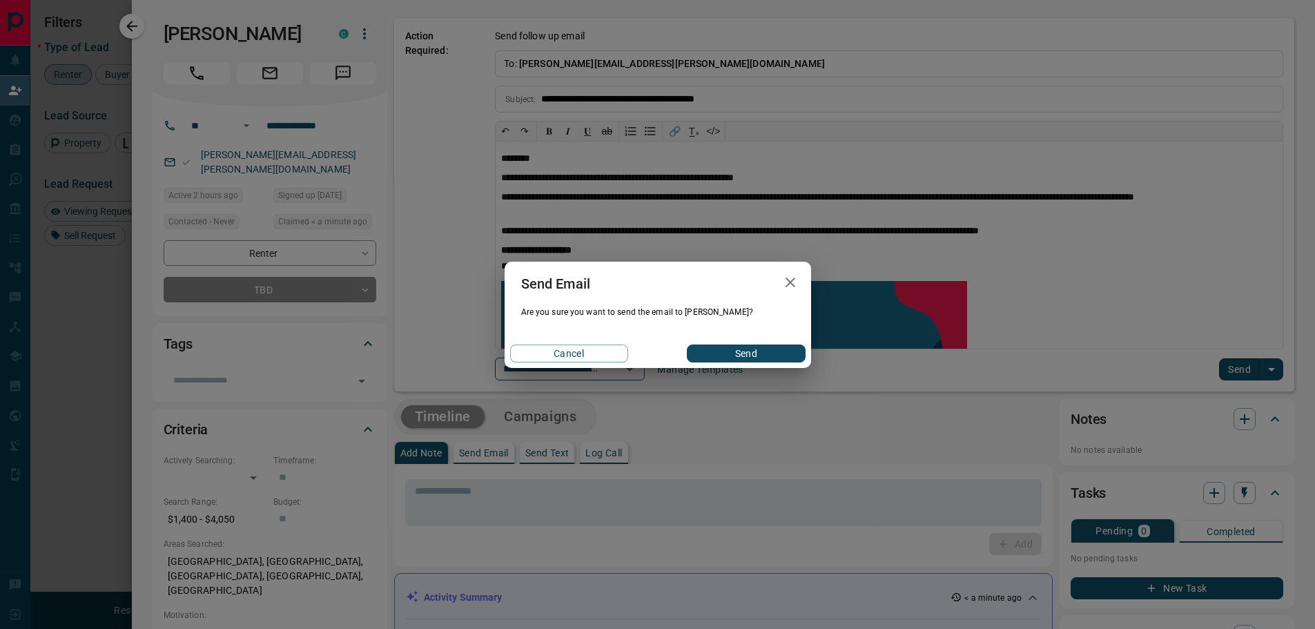
click at [712, 351] on button "Send" at bounding box center [746, 353] width 118 height 18
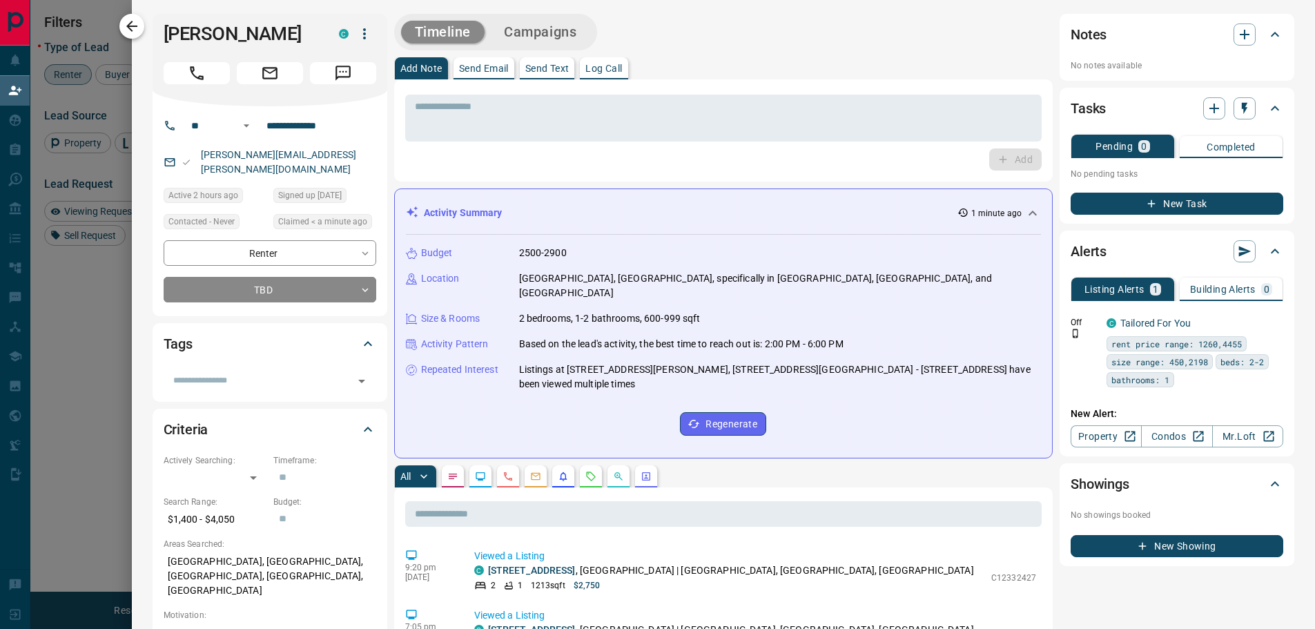
drag, startPoint x: 131, startPoint y: 32, endPoint x: 295, endPoint y: 49, distance: 164.5
click at [131, 32] on icon "button" at bounding box center [132, 26] width 17 height 17
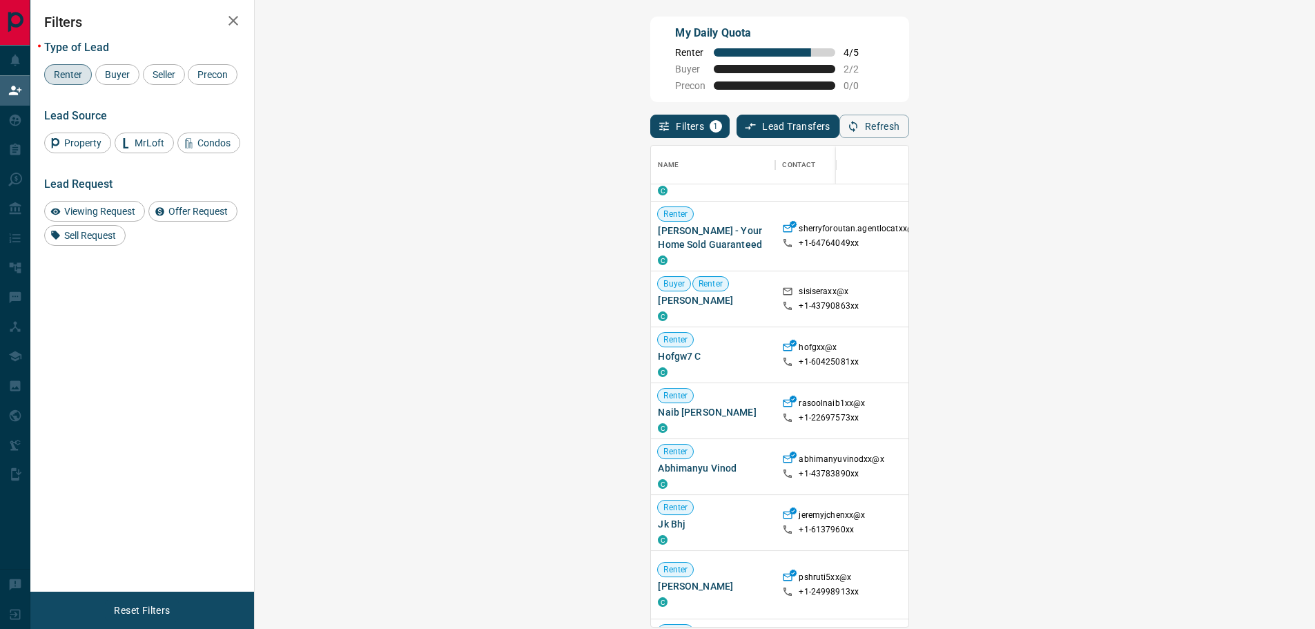
scroll to position [552, 0]
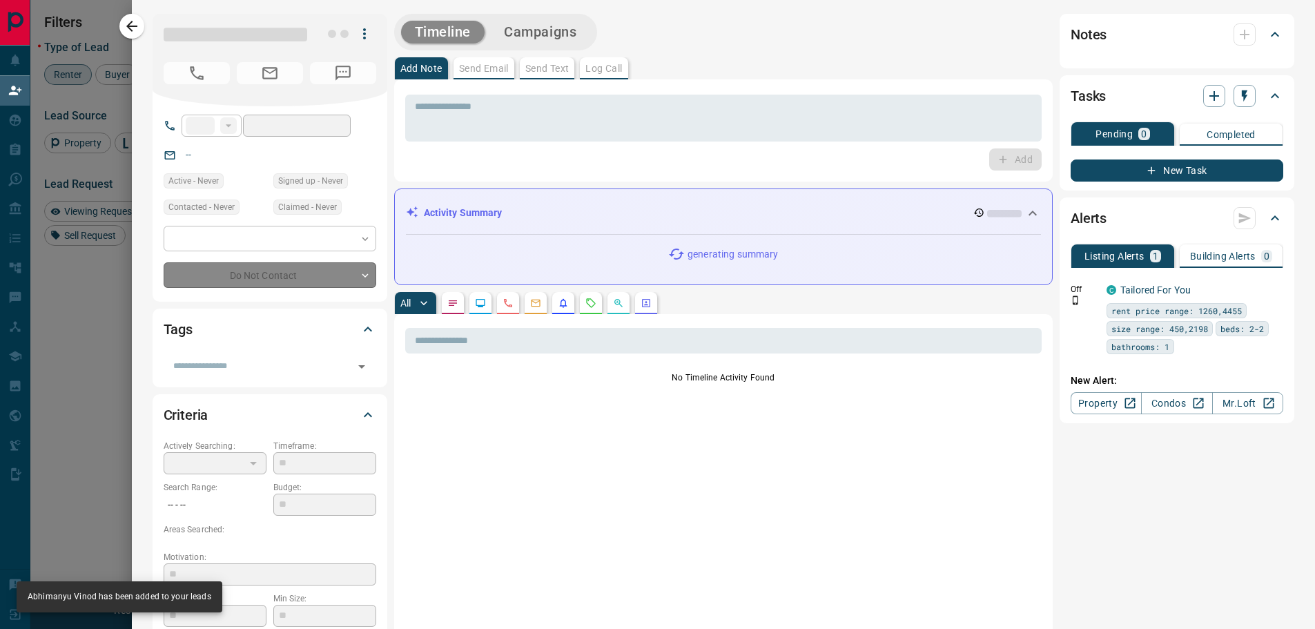
type input "**"
type input "**********"
type input "**"
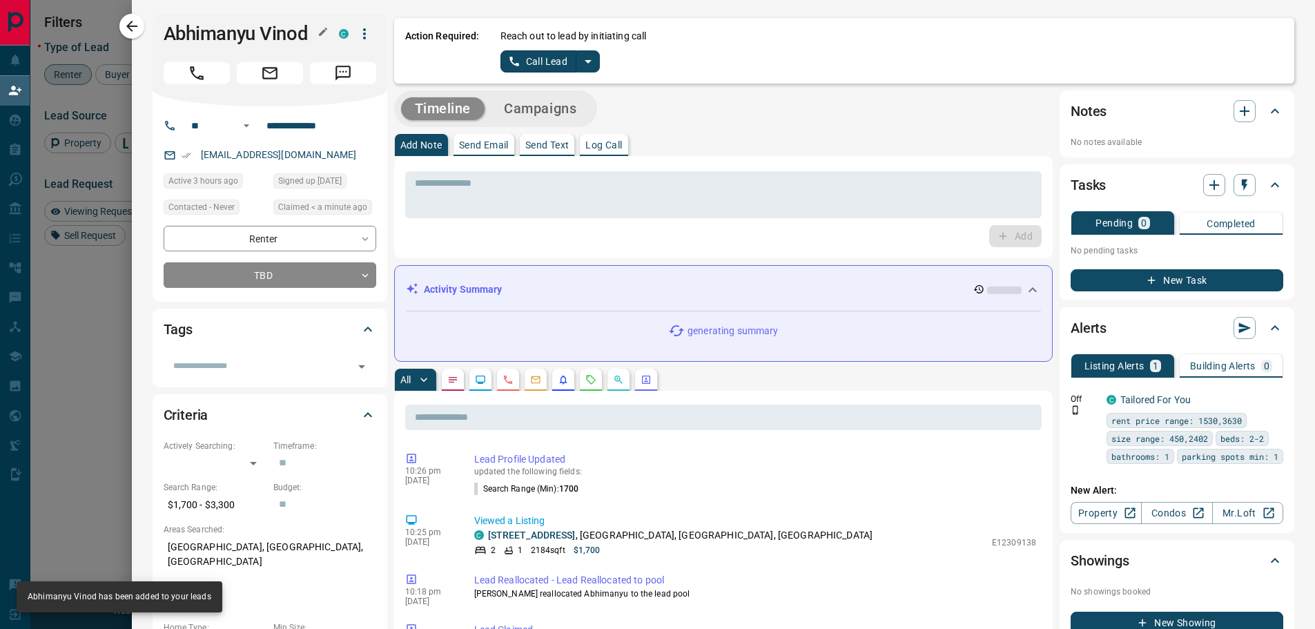
click at [267, 40] on h1 "Abhimanyu Vinod" at bounding box center [241, 34] width 155 height 22
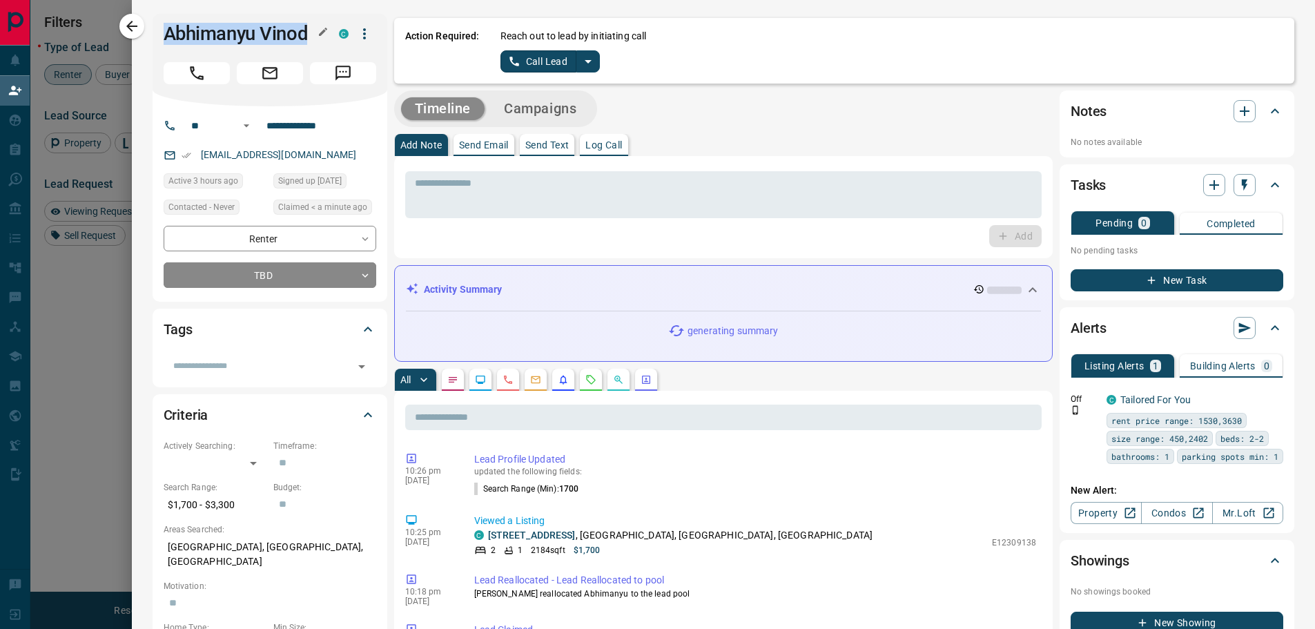
click at [267, 40] on h1 "Abhimanyu Vinod" at bounding box center [241, 34] width 155 height 22
copy div "Abhimanyu Vinod C"
click at [580, 57] on icon "split button" at bounding box center [588, 61] width 17 height 17
click at [552, 108] on li "Log Manual Call" at bounding box center [550, 109] width 84 height 21
click at [523, 57] on button "Log Manual Call" at bounding box center [546, 61] width 91 height 22
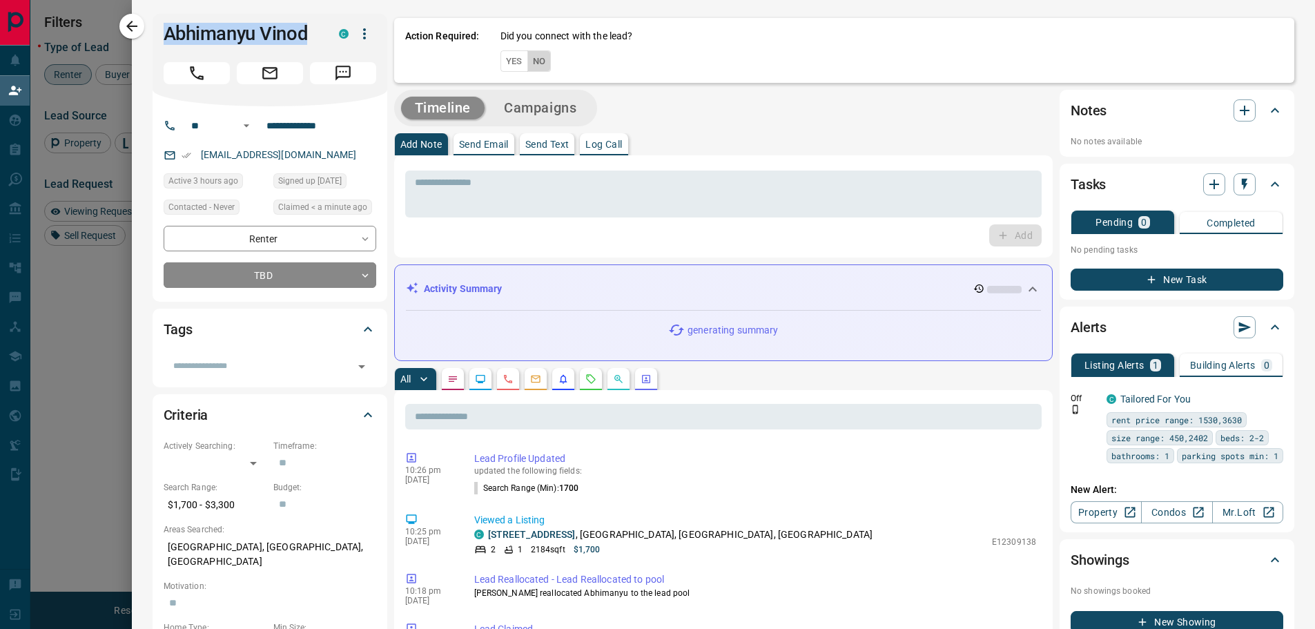
click at [538, 62] on button "No" at bounding box center [539, 60] width 24 height 21
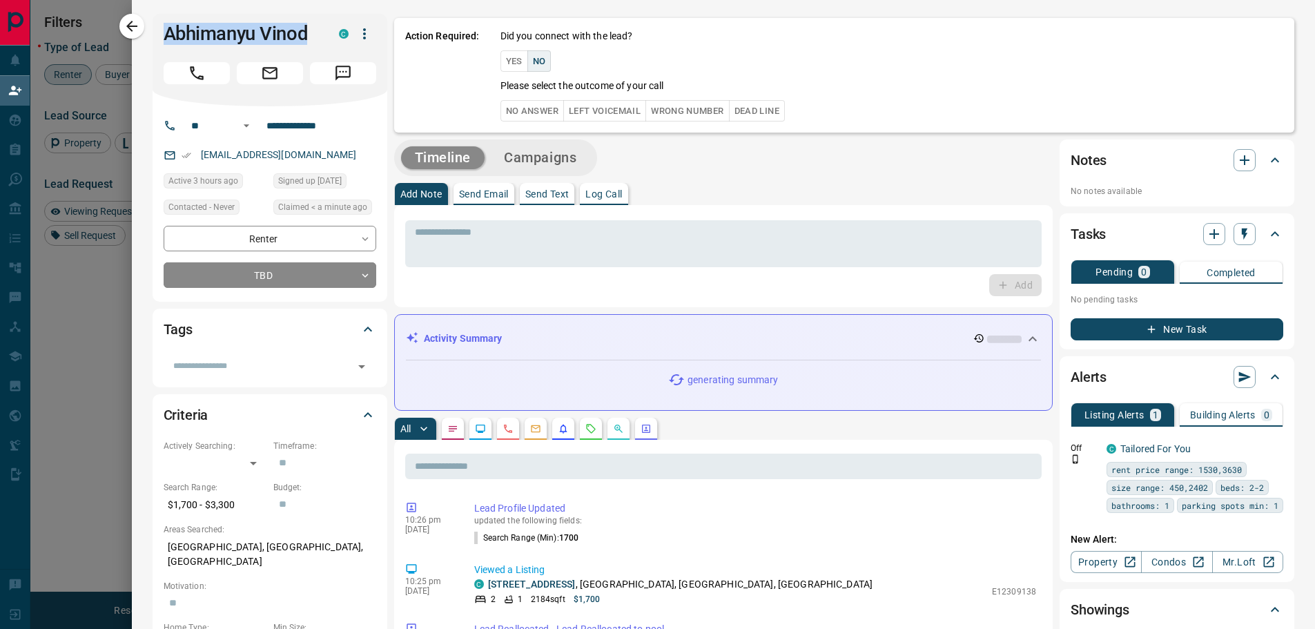
click at [518, 115] on button "No Answer" at bounding box center [533, 110] width 64 height 21
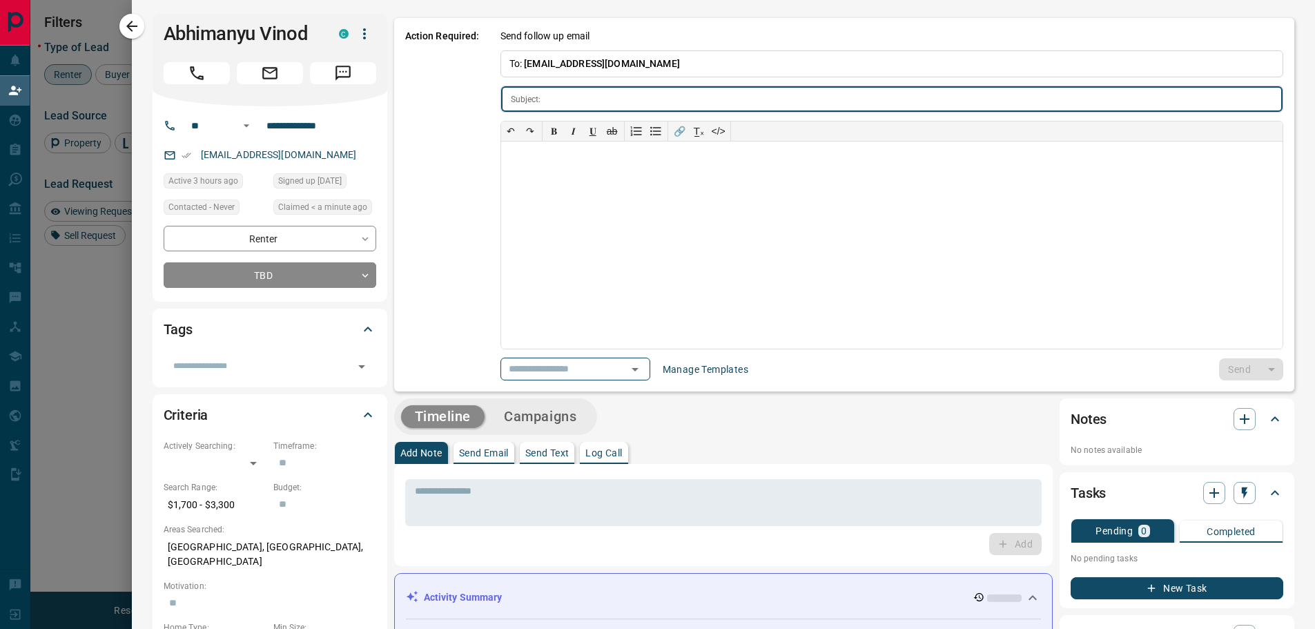
type input "**********"
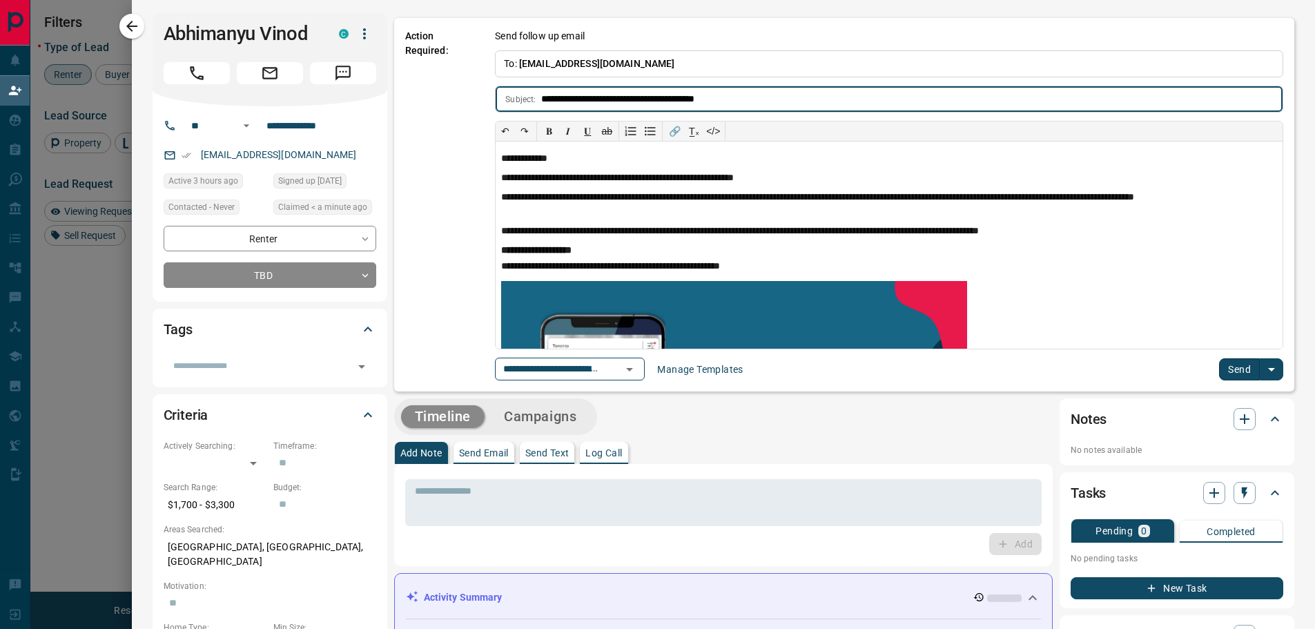
drag, startPoint x: 1222, startPoint y: 383, endPoint x: 1227, endPoint y: 376, distance: 8.4
click at [1223, 381] on div "**********" at bounding box center [844, 204] width 901 height 373
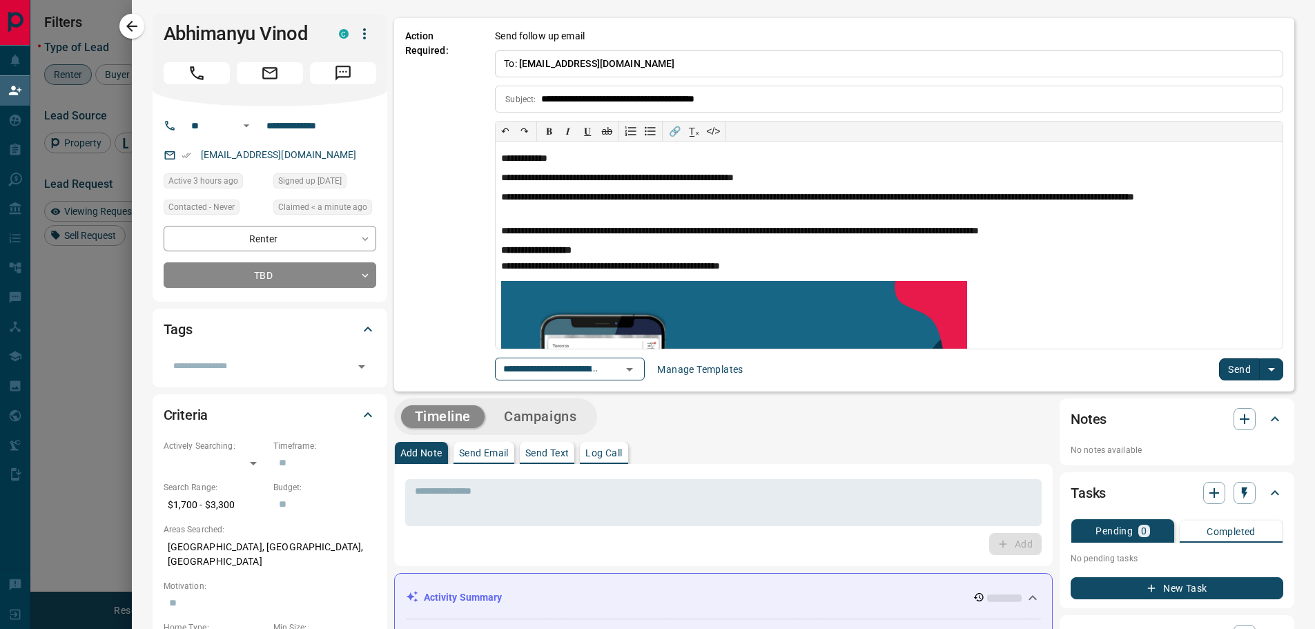
click at [1227, 375] on button "Send" at bounding box center [1239, 369] width 41 height 22
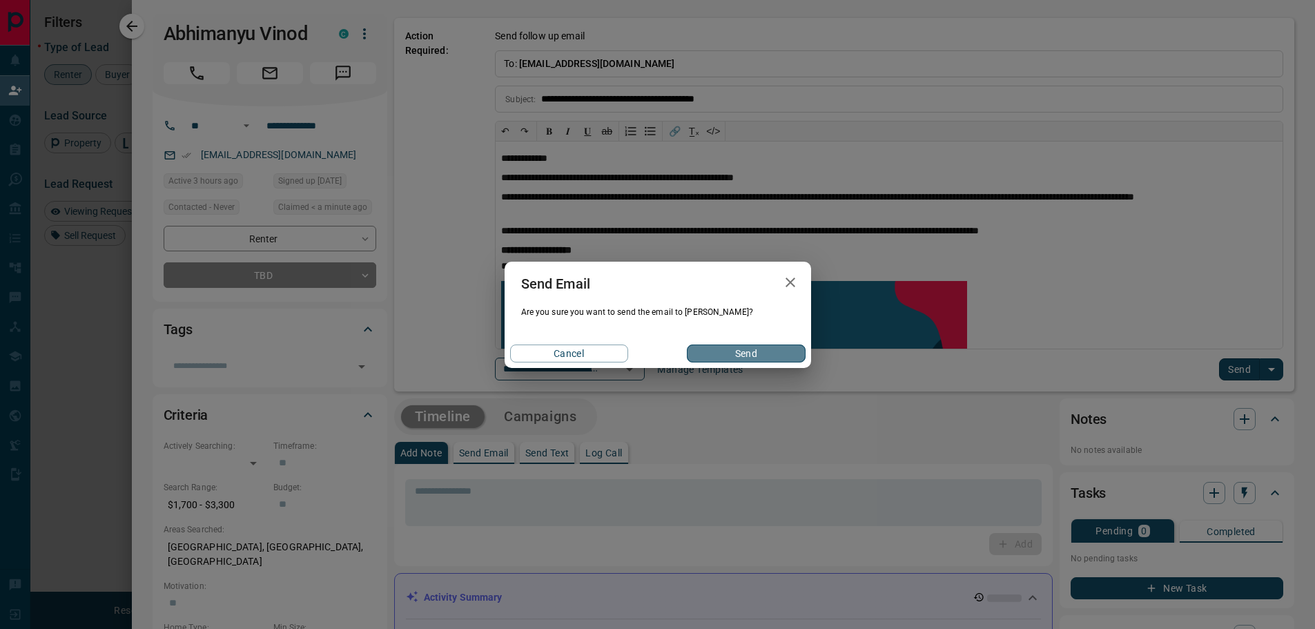
click at [756, 351] on button "Send" at bounding box center [746, 353] width 118 height 18
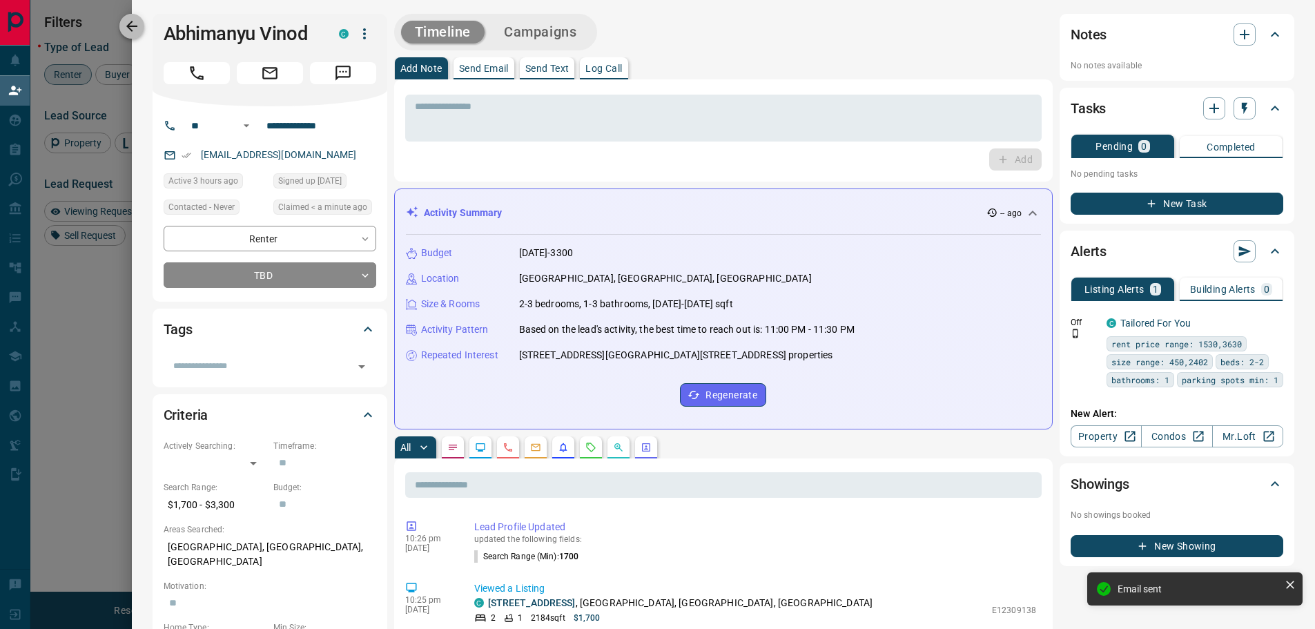
click at [133, 29] on icon "button" at bounding box center [132, 26] width 17 height 17
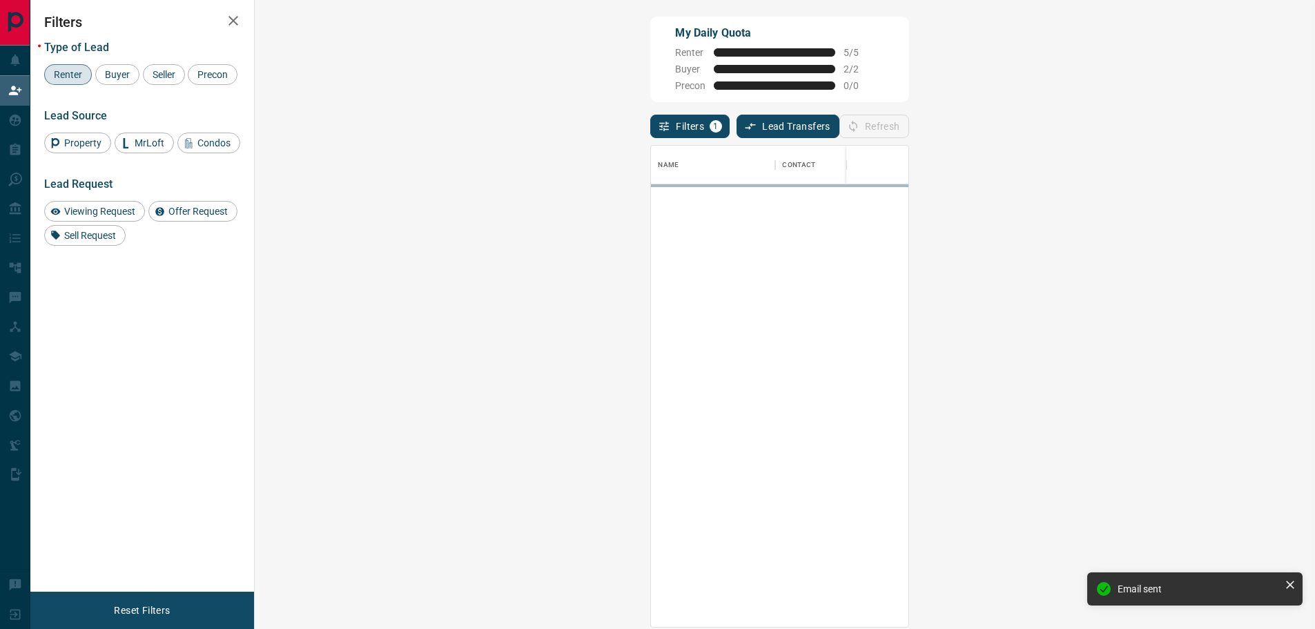
scroll to position [471, 1020]
